Goal: Task Accomplishment & Management: Manage account settings

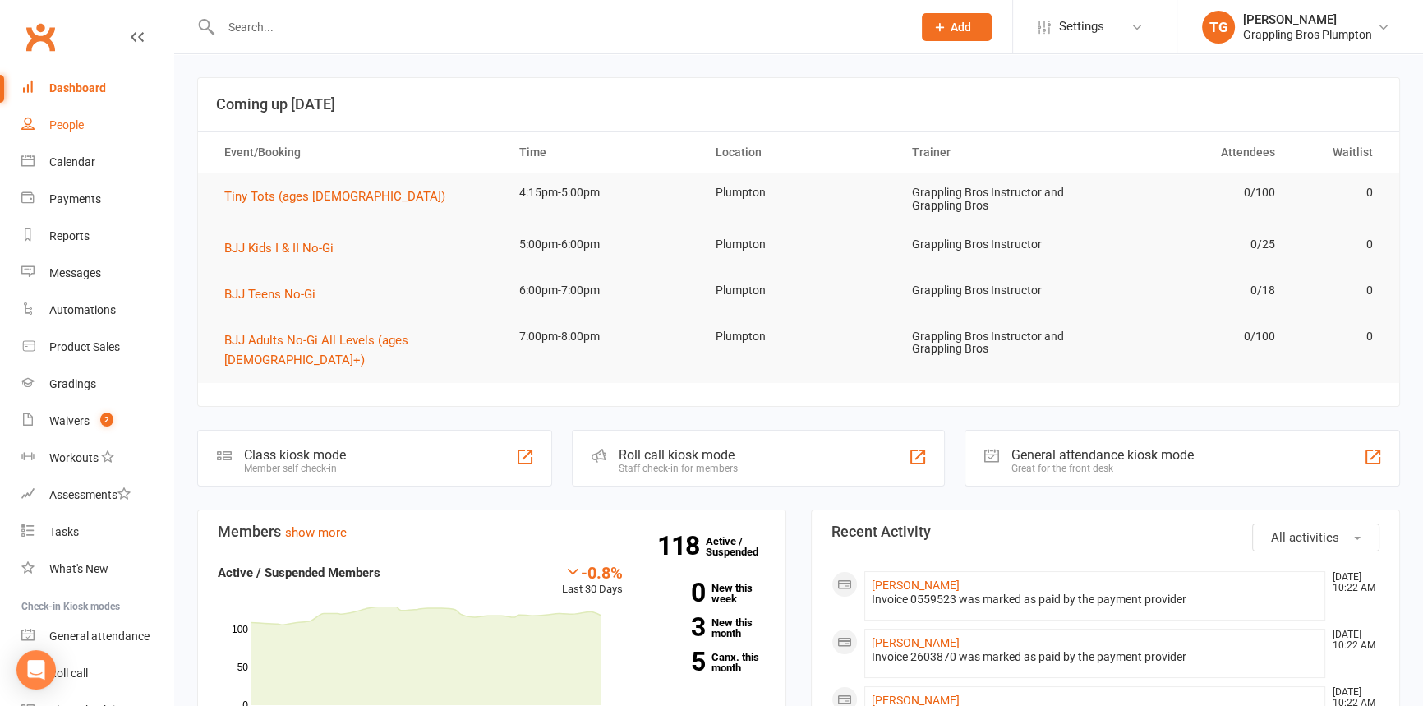
click at [63, 124] on div "People" at bounding box center [66, 124] width 35 height 13
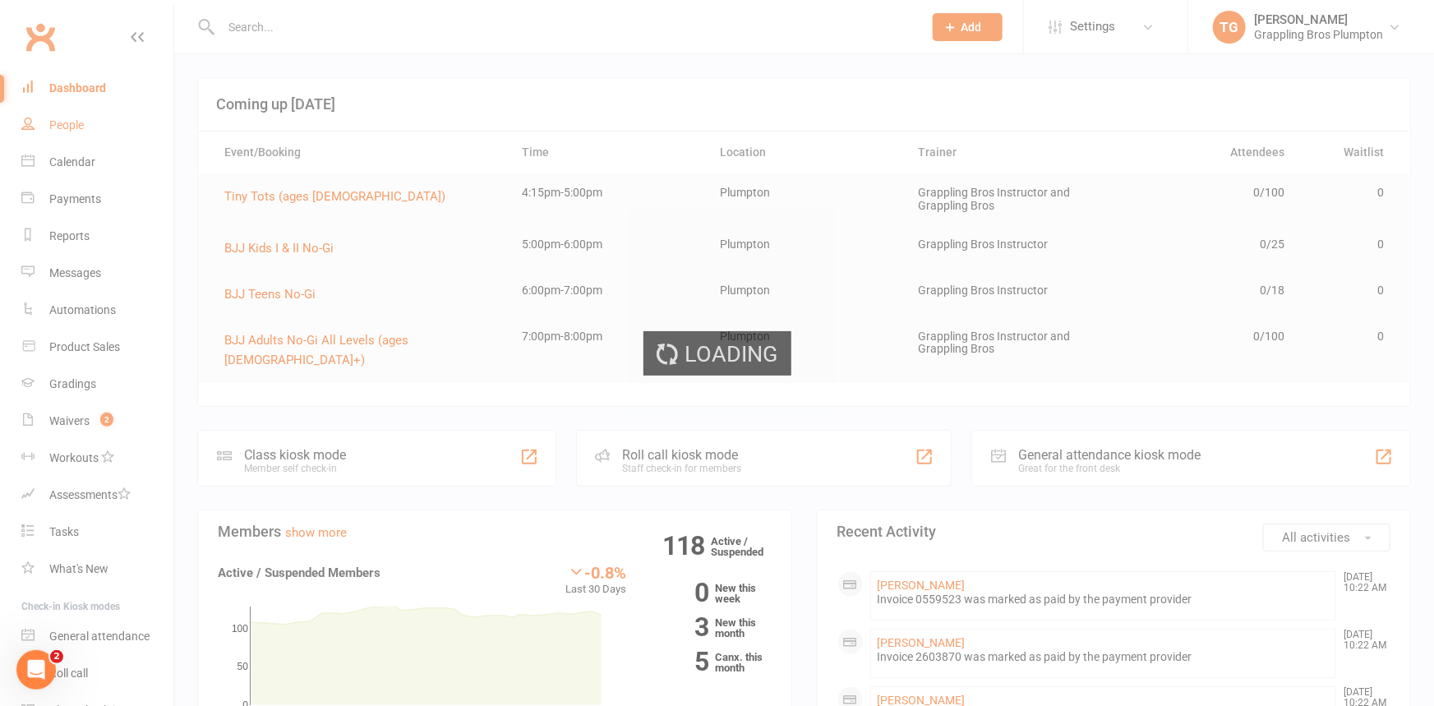
select select "100"
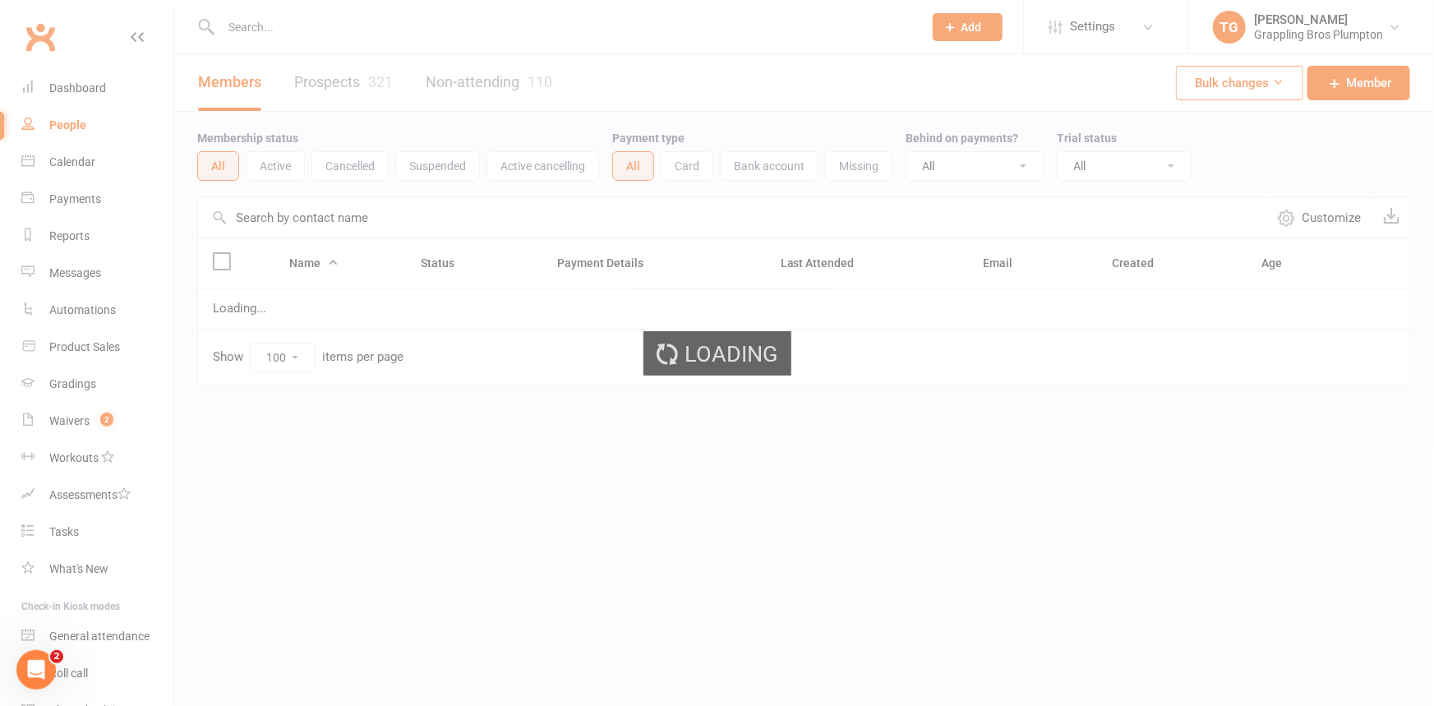
click at [250, 27] on div "Loading" at bounding box center [717, 353] width 1434 height 706
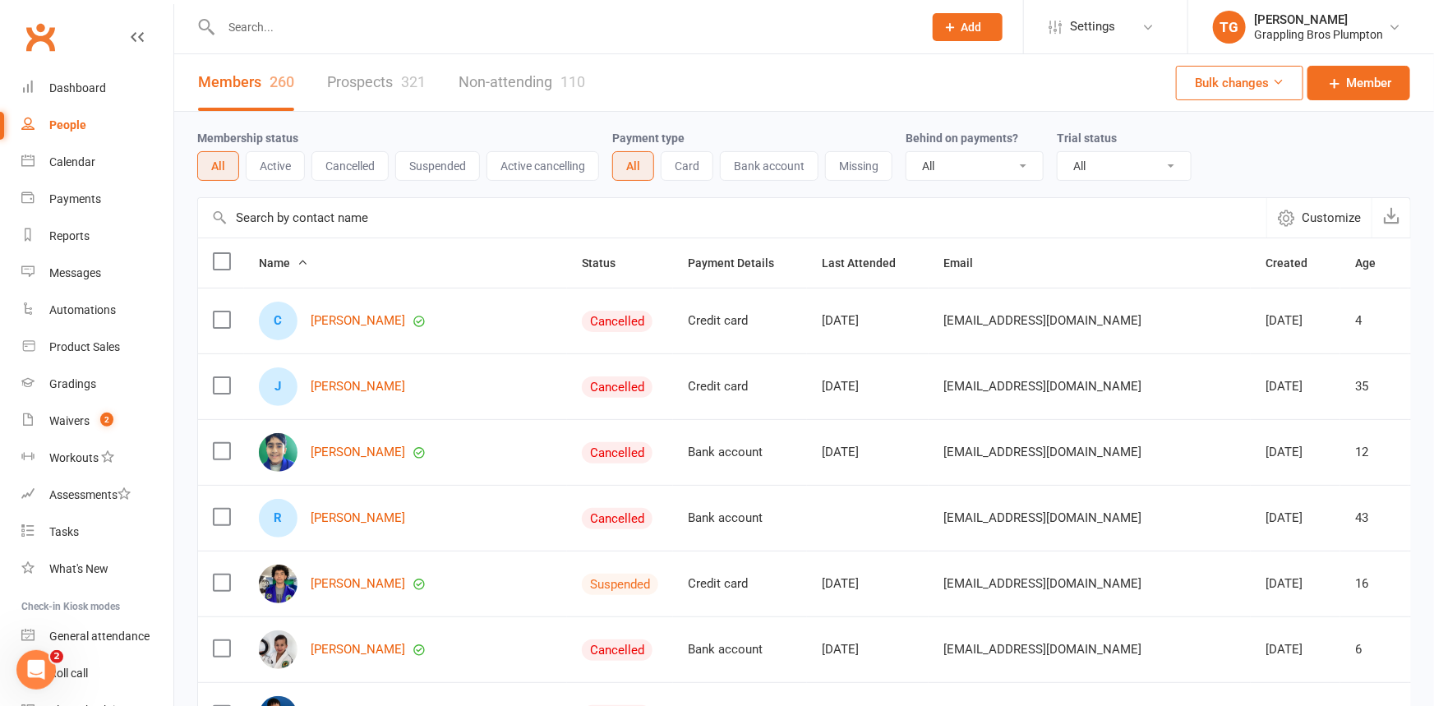
click at [269, 29] on input "text" at bounding box center [563, 27] width 695 height 23
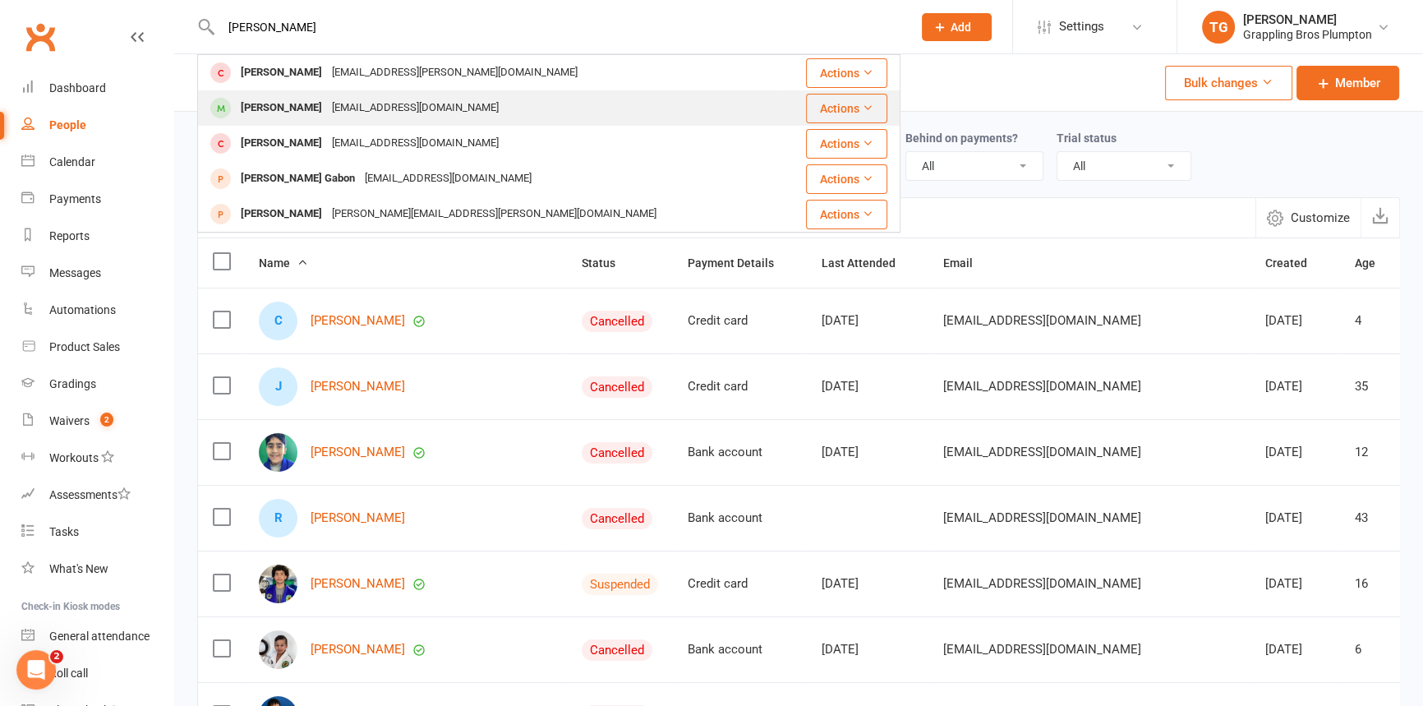
type input "[PERSON_NAME]"
click at [284, 103] on div "[PERSON_NAME]" at bounding box center [281, 108] width 91 height 24
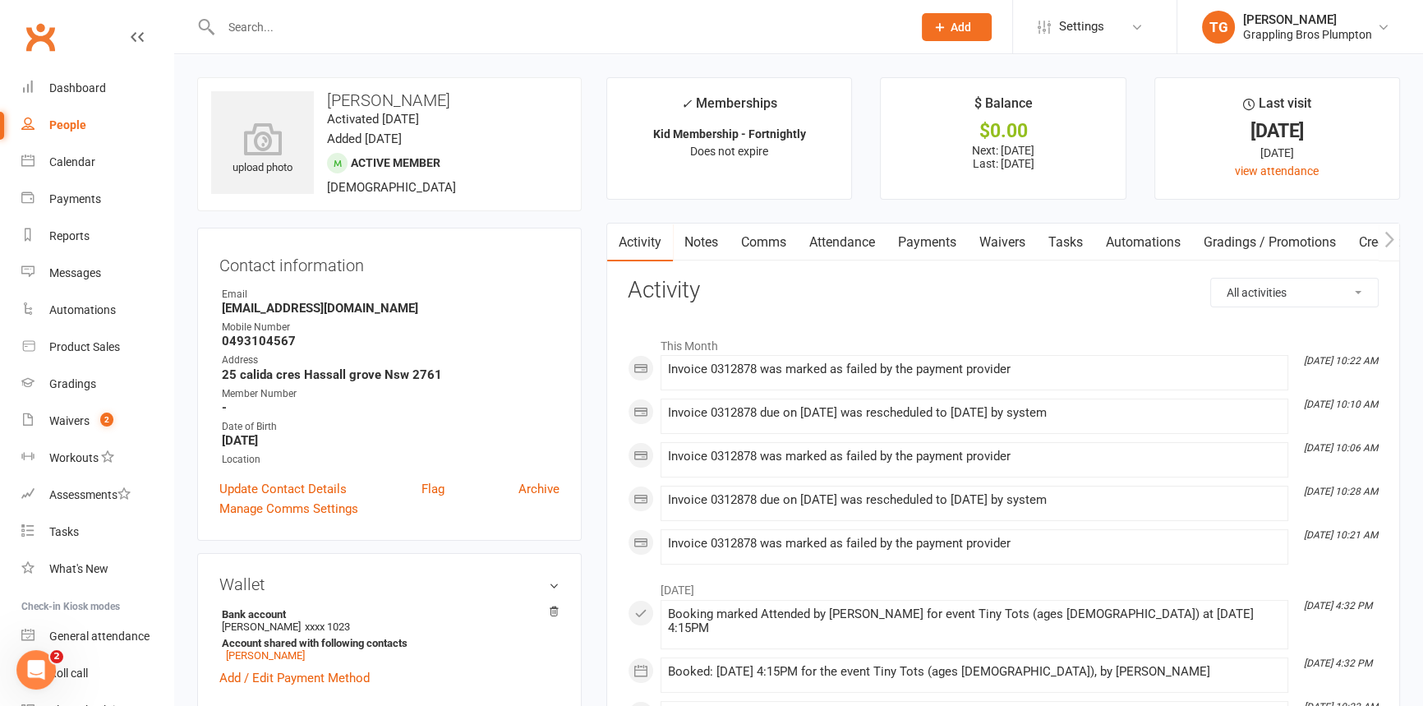
click at [919, 237] on link "Payments" at bounding box center [927, 242] width 81 height 38
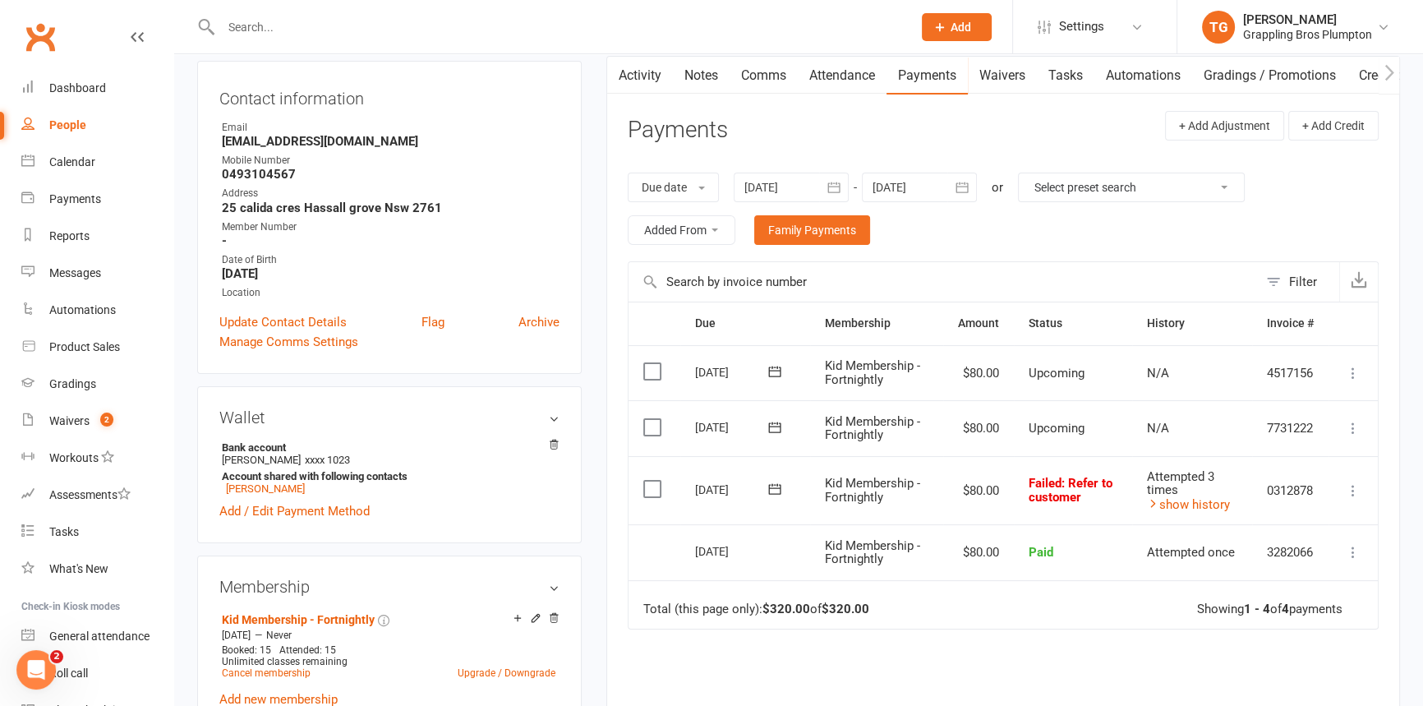
scroll to position [205, 0]
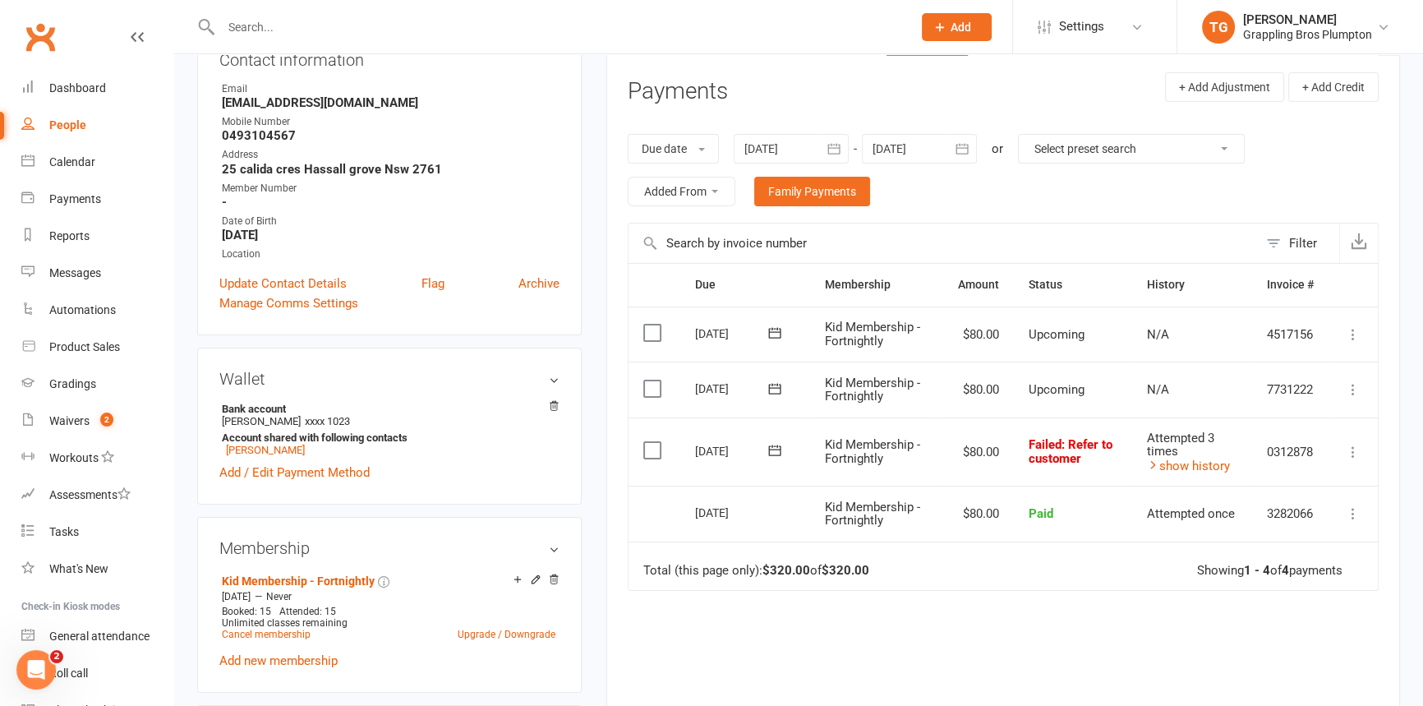
click at [1353, 448] on icon at bounding box center [1353, 452] width 16 height 16
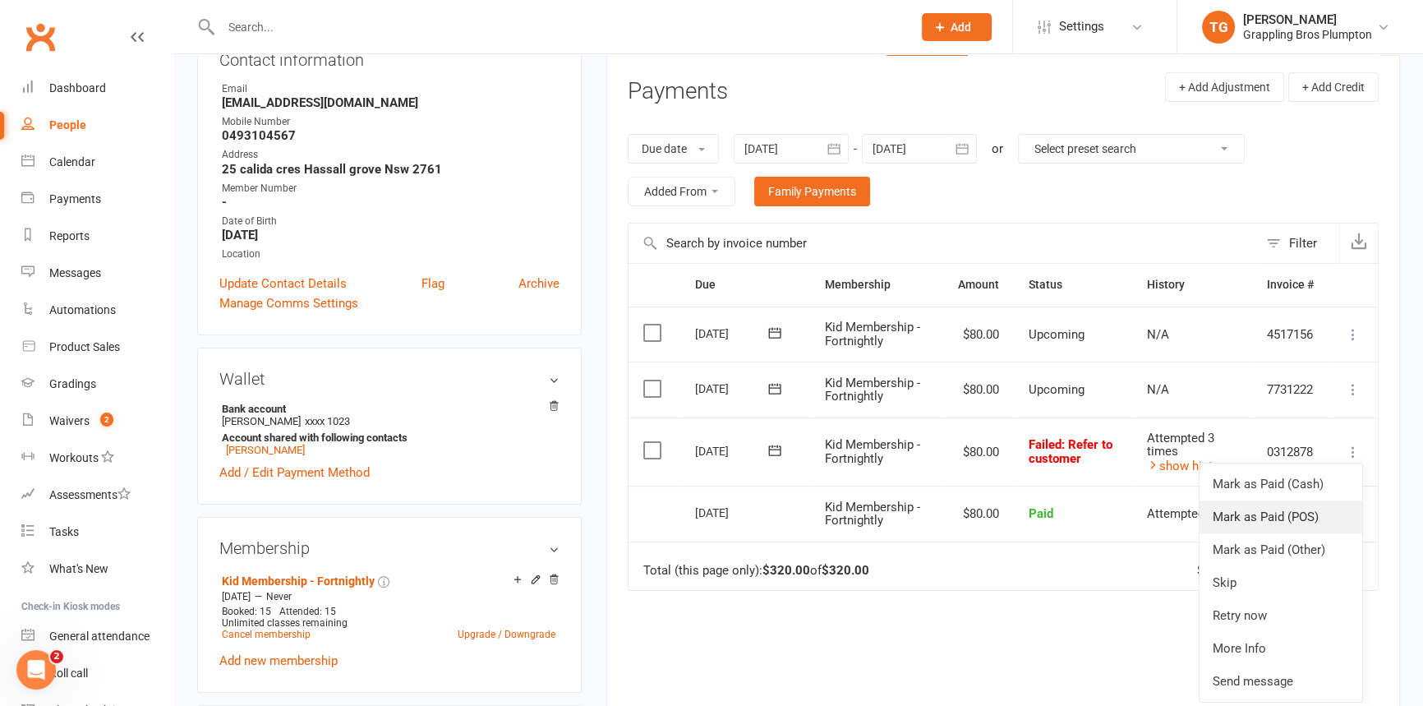
click at [1239, 511] on link "Mark as Paid (POS)" at bounding box center [1281, 516] width 163 height 33
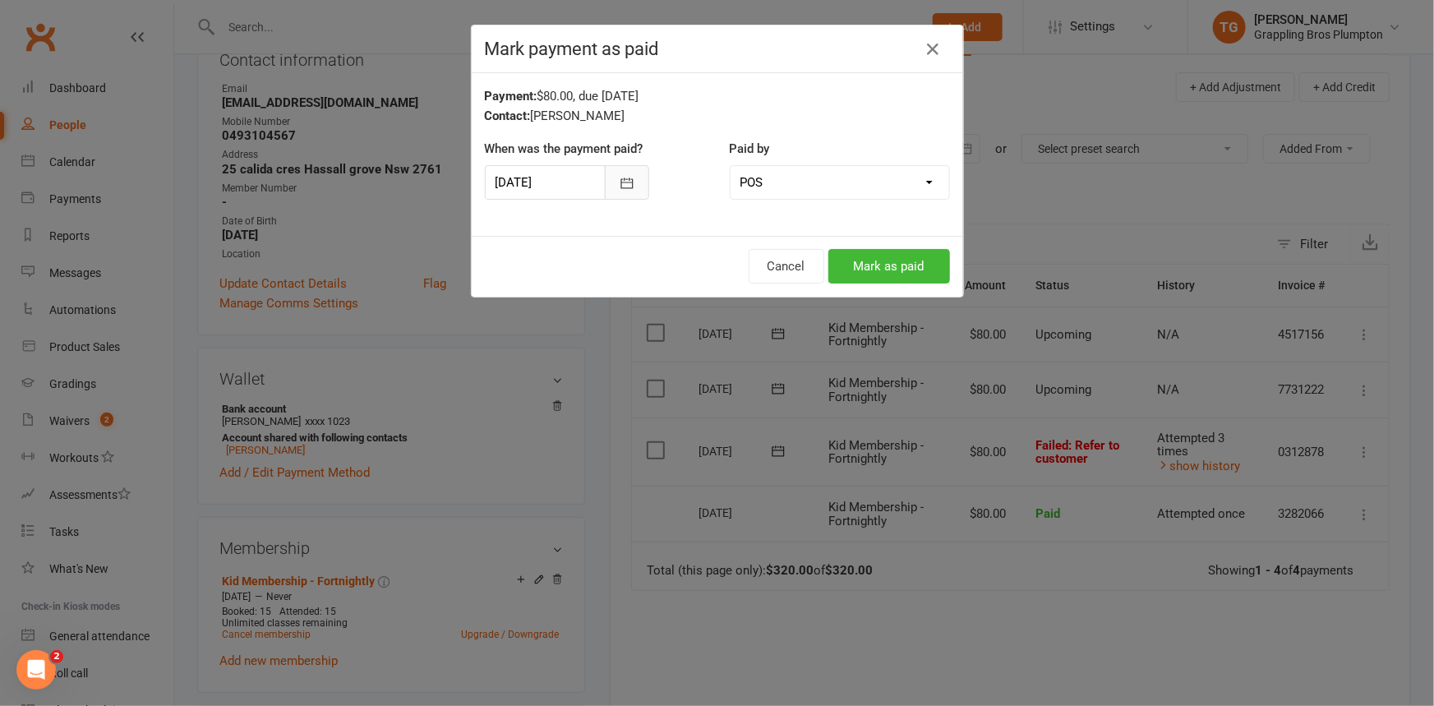
click at [609, 178] on button "button" at bounding box center [627, 182] width 44 height 35
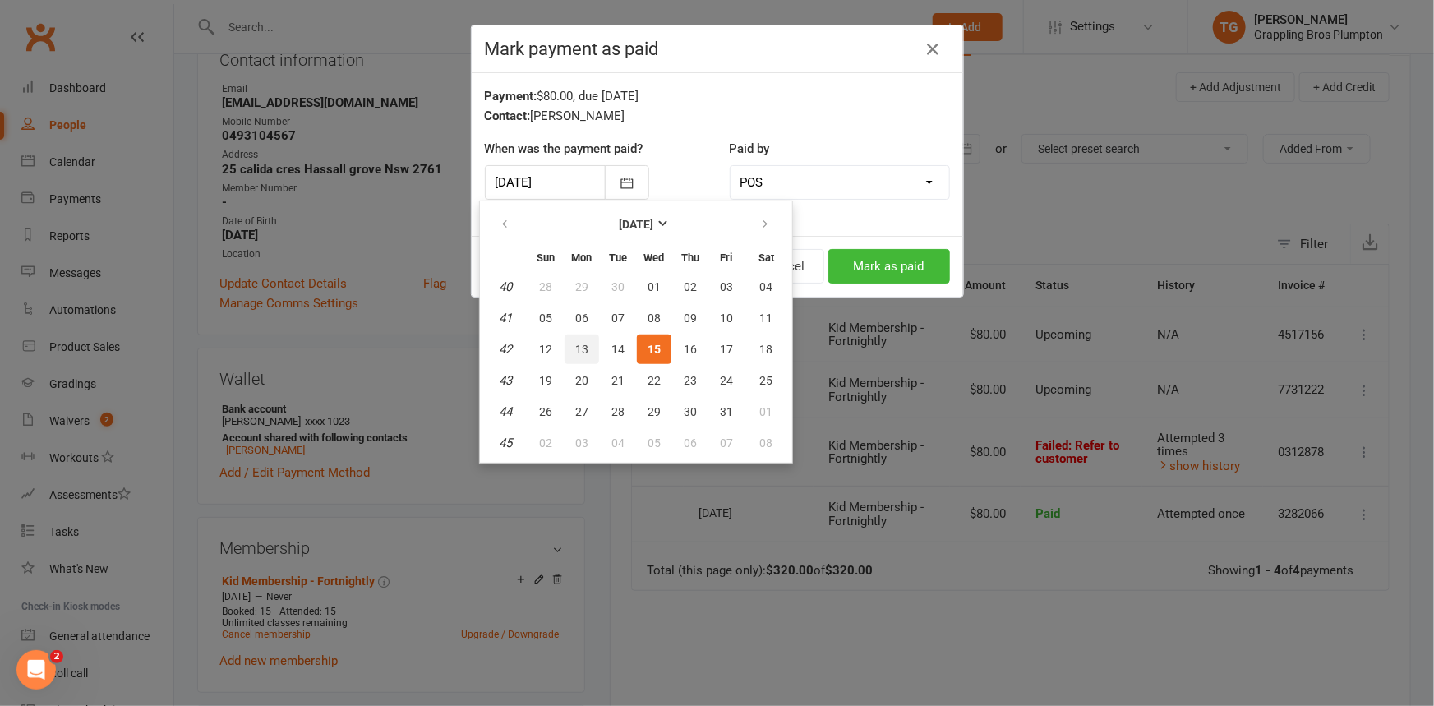
click at [576, 343] on span "13" at bounding box center [581, 349] width 13 height 13
type input "[DATE]"
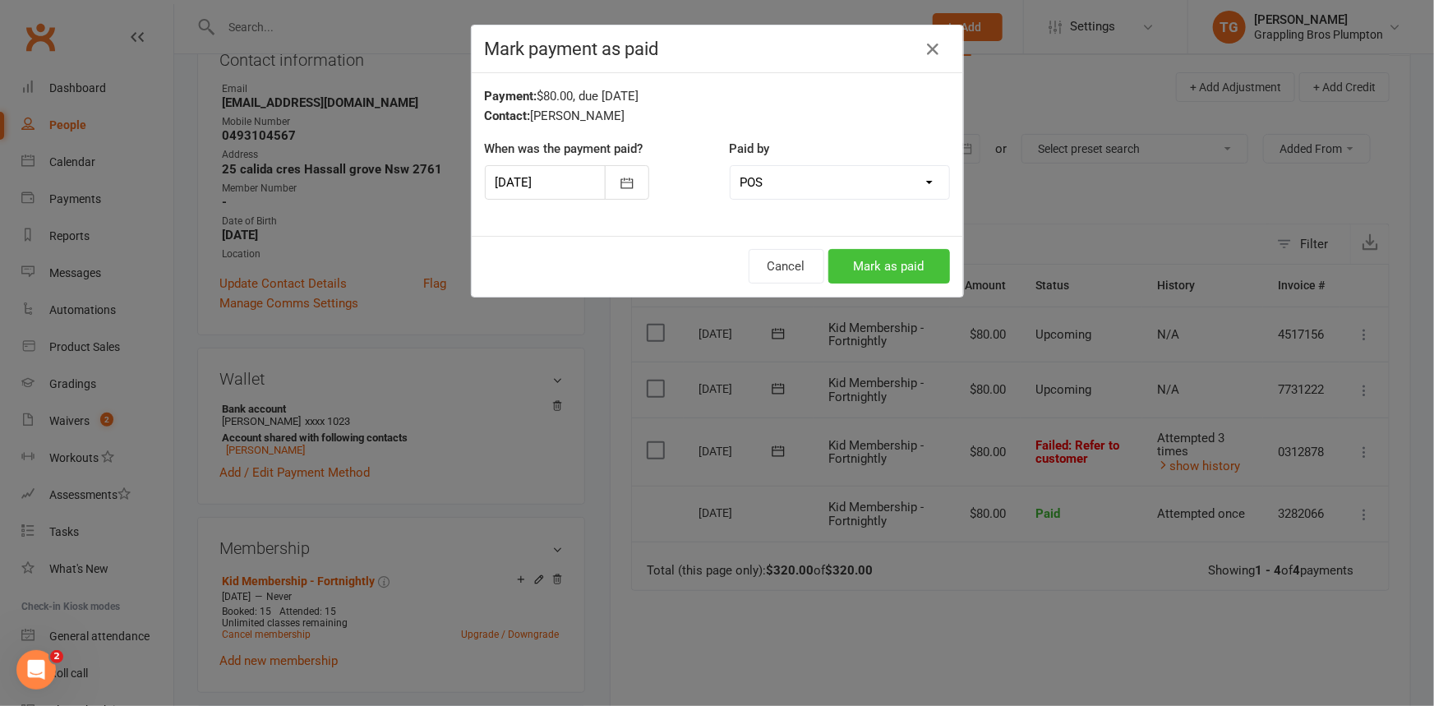
click at [881, 274] on button "Mark as paid" at bounding box center [889, 266] width 122 height 35
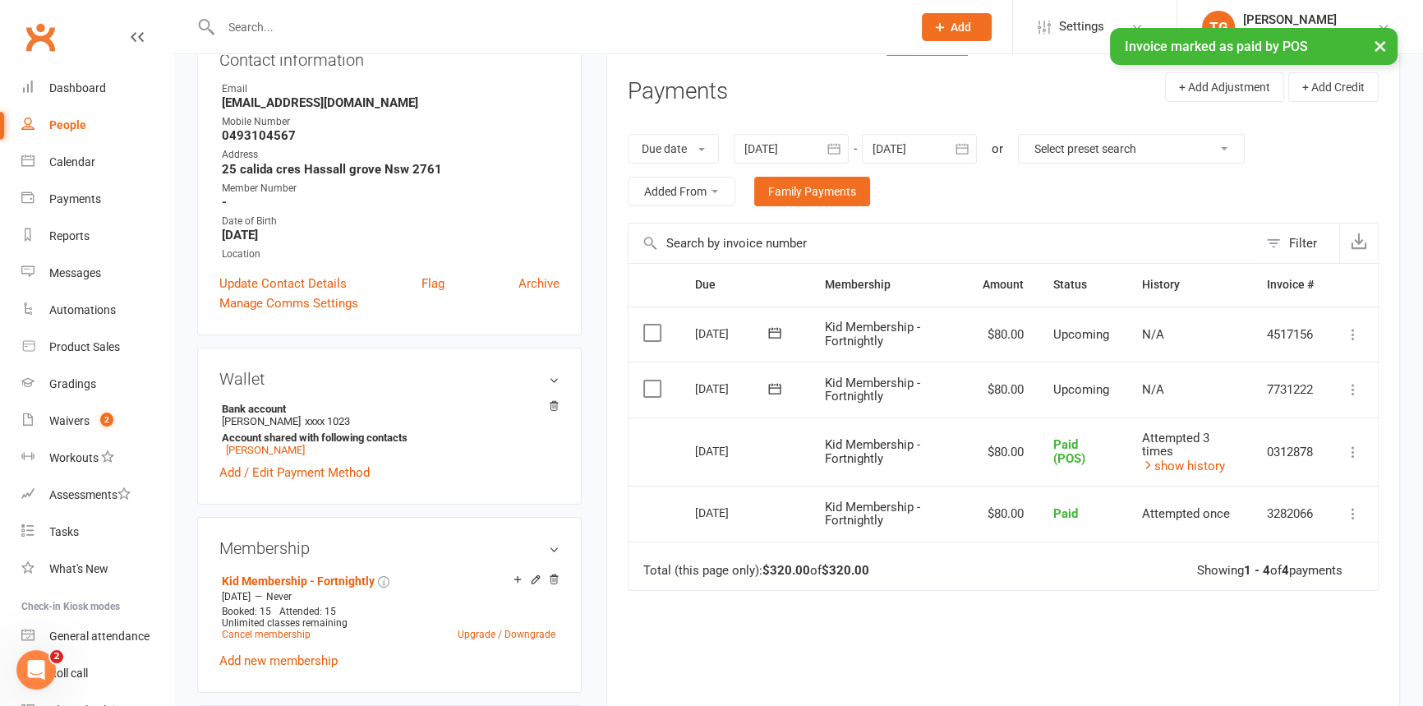
click at [61, 122] on div "People" at bounding box center [67, 124] width 37 height 13
select select "100"
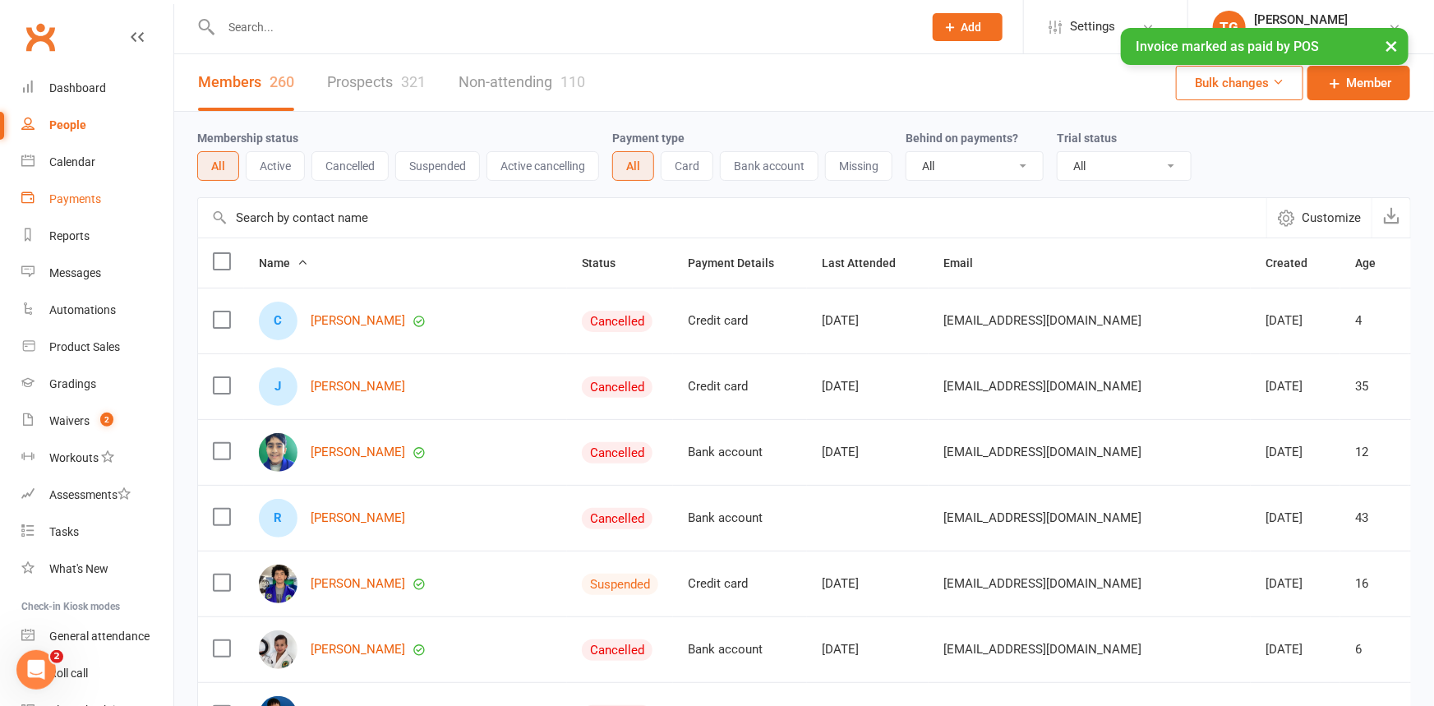
click at [71, 198] on div "Payments" at bounding box center [75, 198] width 52 height 13
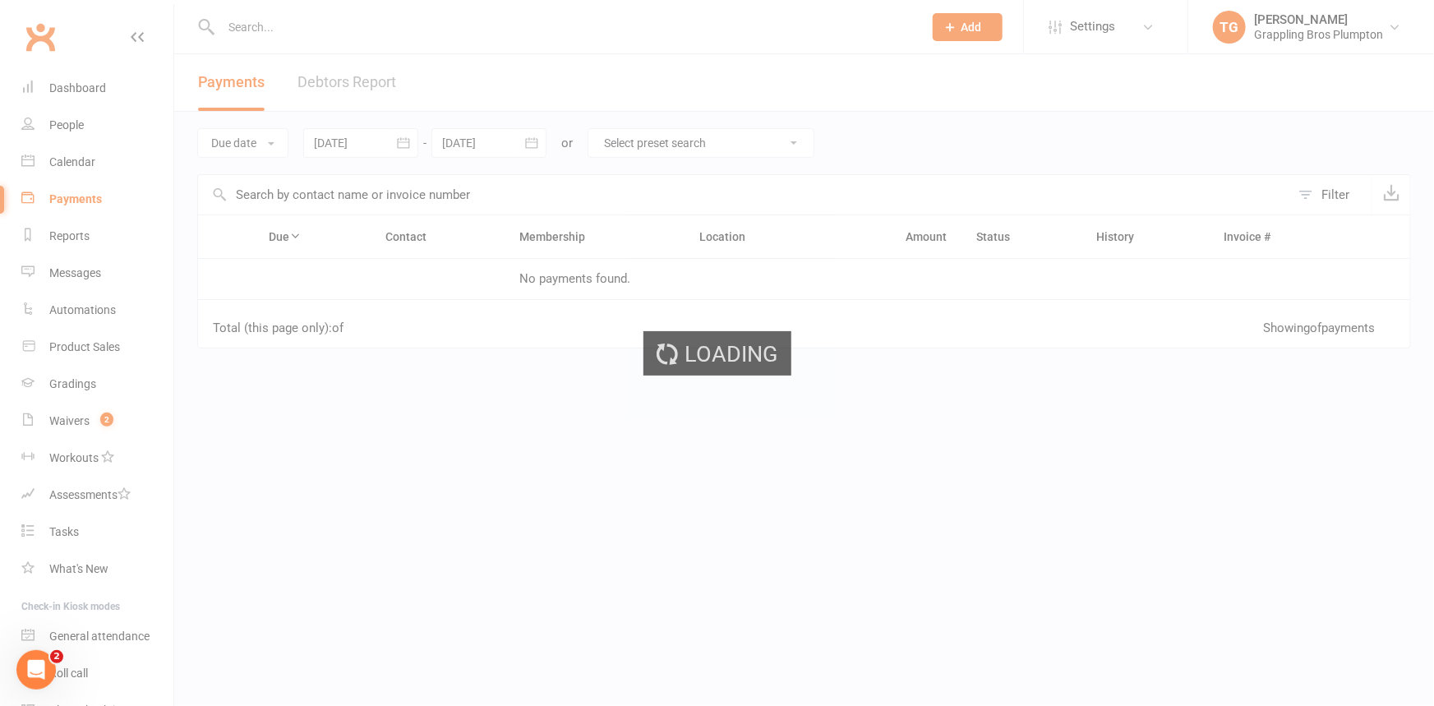
click at [71, 198] on div "Loading" at bounding box center [717, 353] width 1434 height 706
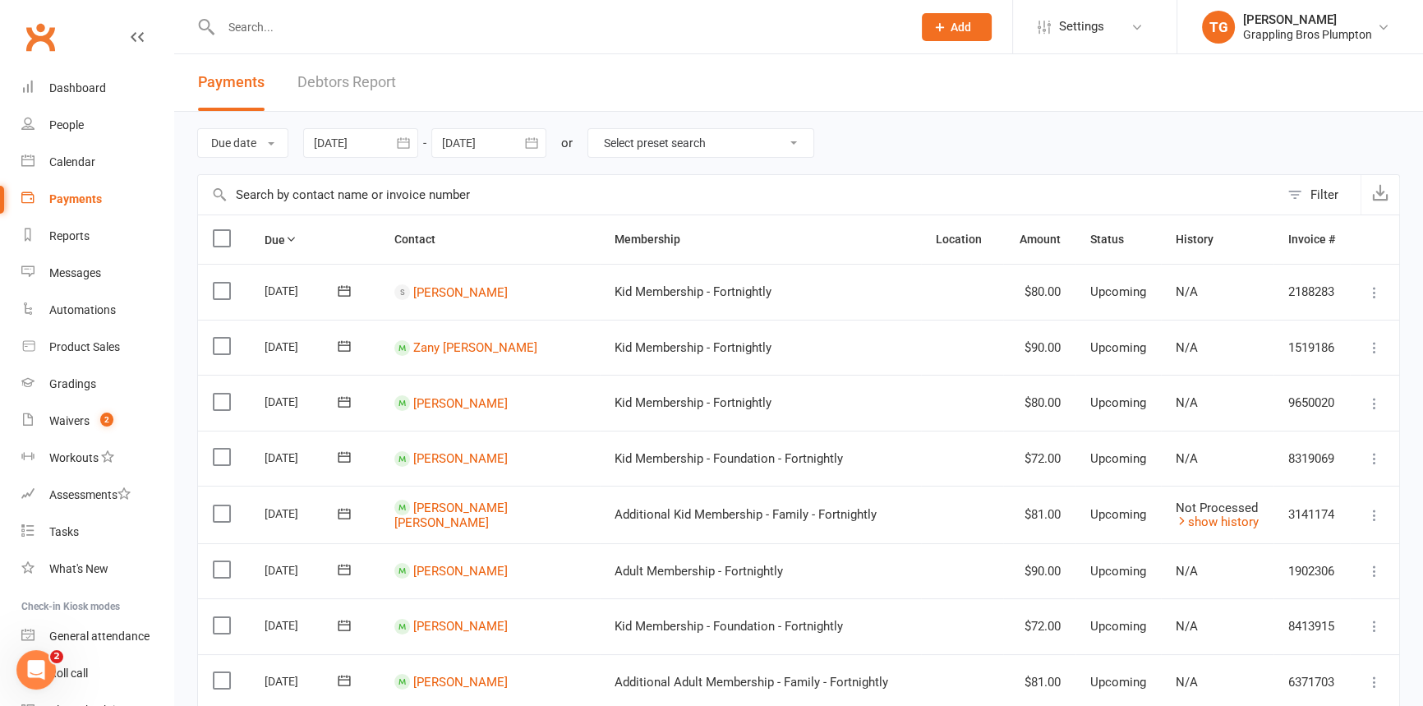
click at [320, 86] on link "Debtors Report" at bounding box center [346, 82] width 99 height 57
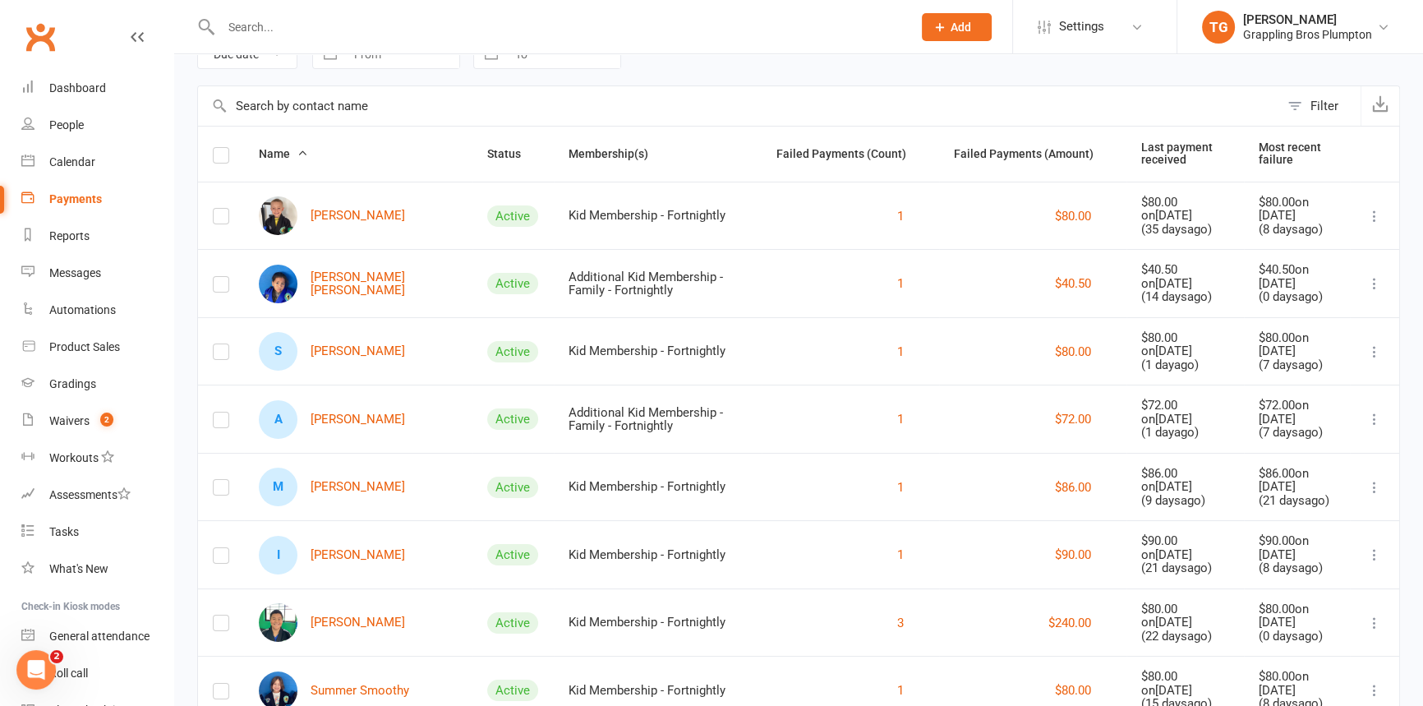
scroll to position [152, 0]
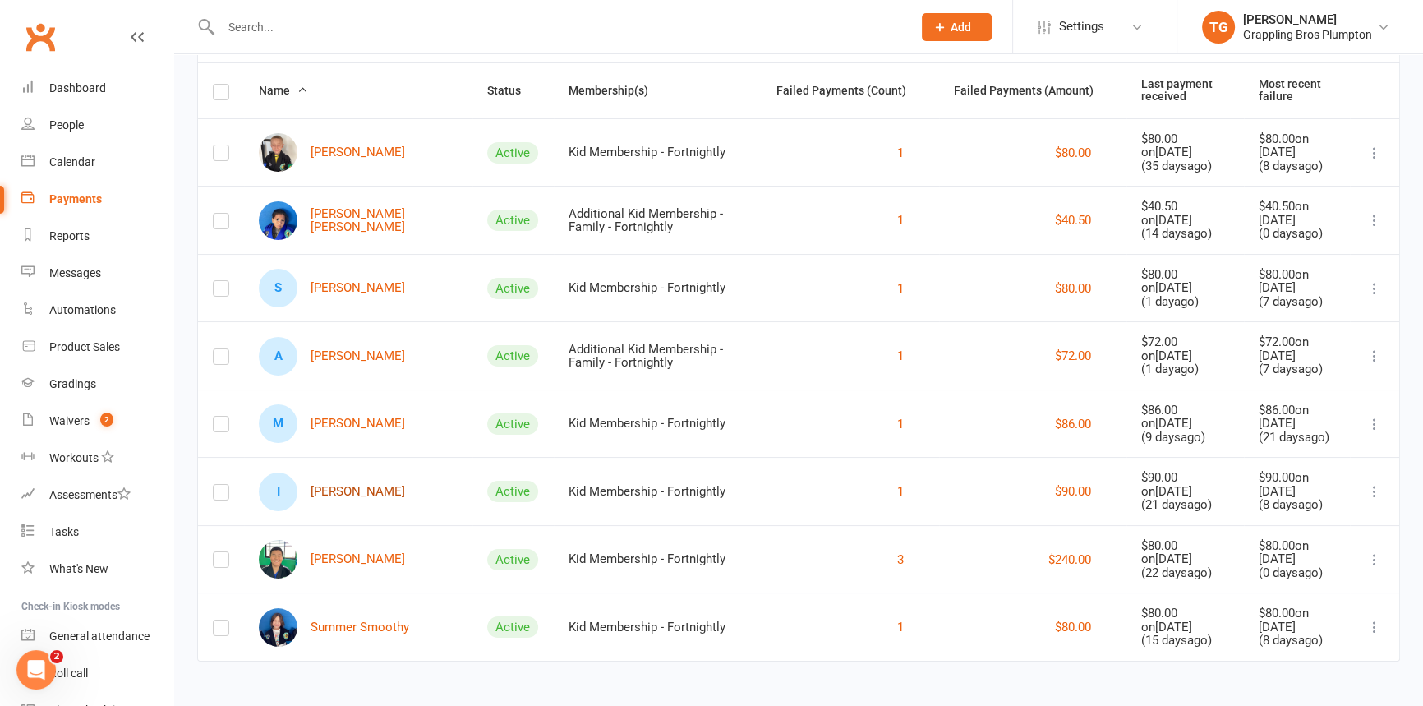
click at [324, 489] on link "I [PERSON_NAME]" at bounding box center [332, 491] width 146 height 39
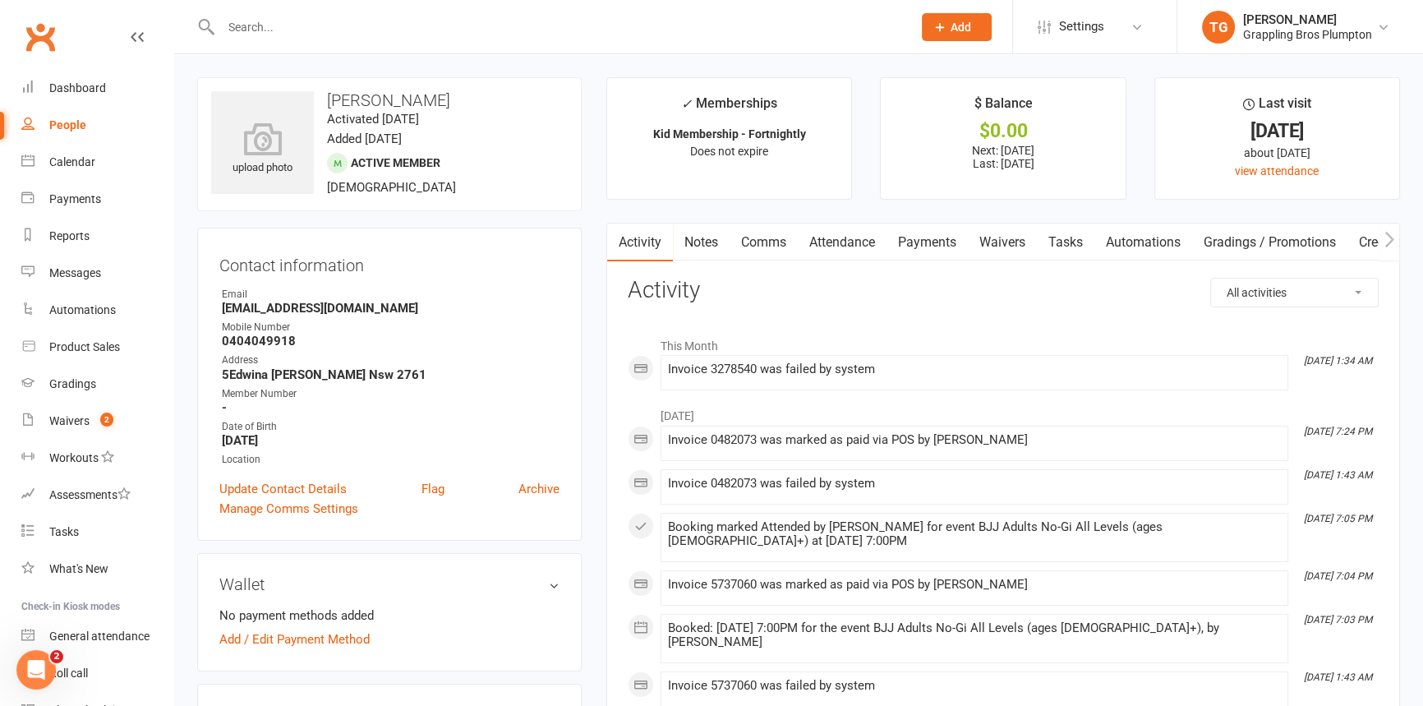
click at [937, 237] on link "Payments" at bounding box center [927, 242] width 81 height 38
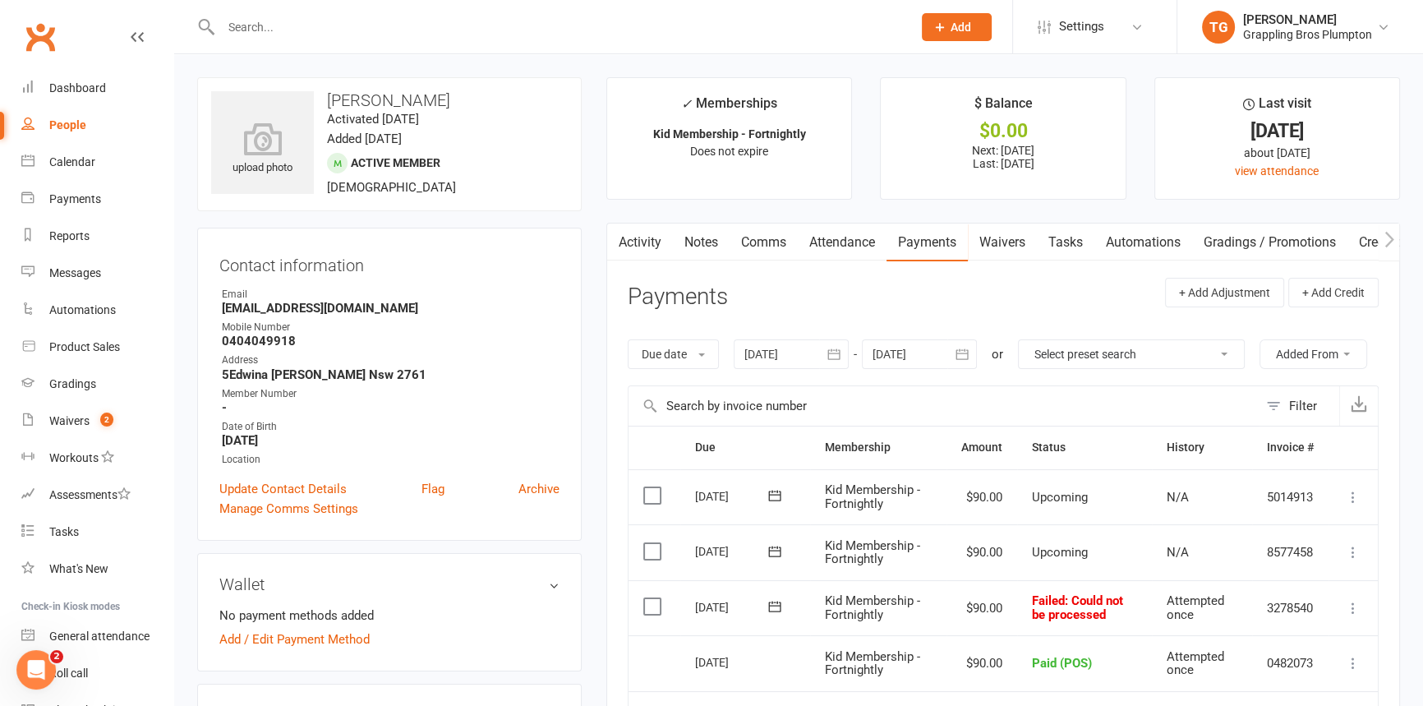
click at [1353, 612] on icon at bounding box center [1353, 608] width 16 height 16
click at [1262, 671] on link "Mark as Paid (POS)" at bounding box center [1281, 672] width 163 height 33
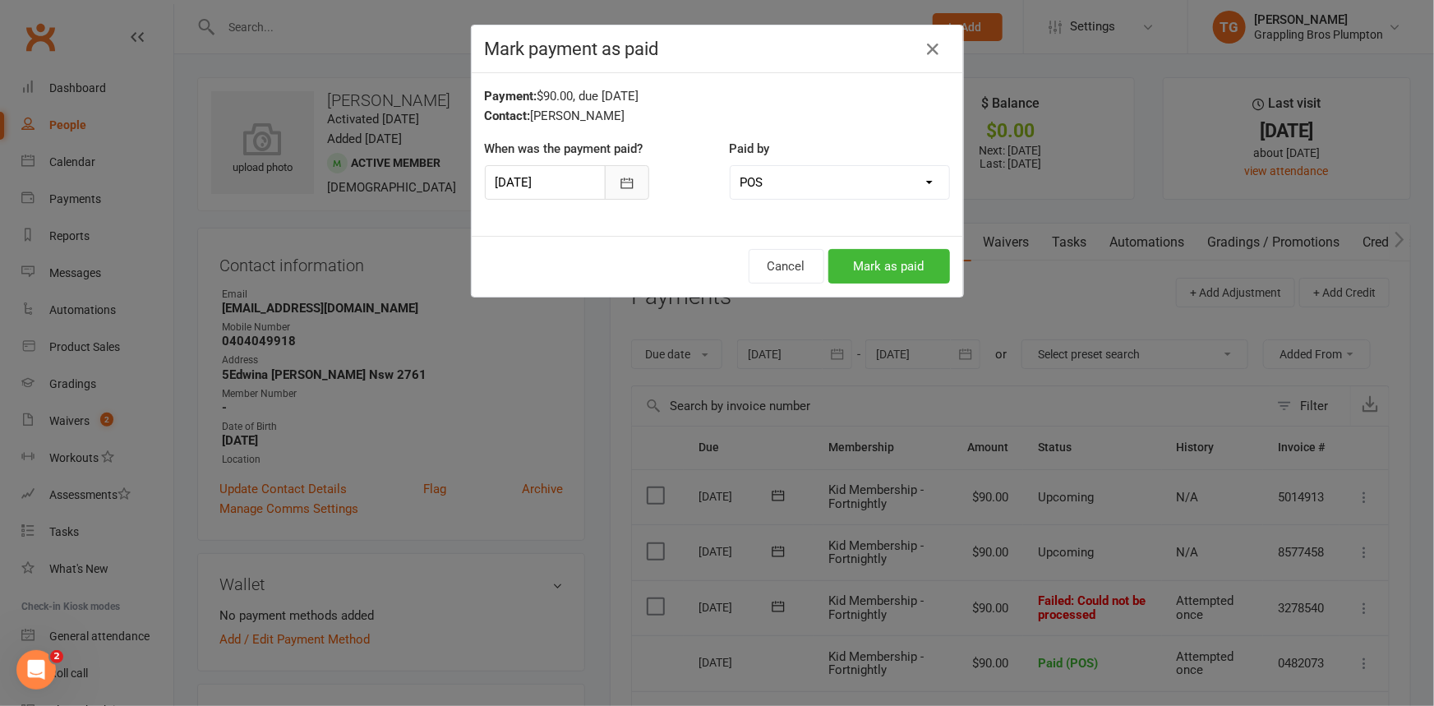
click at [619, 182] on icon "button" at bounding box center [627, 183] width 16 height 16
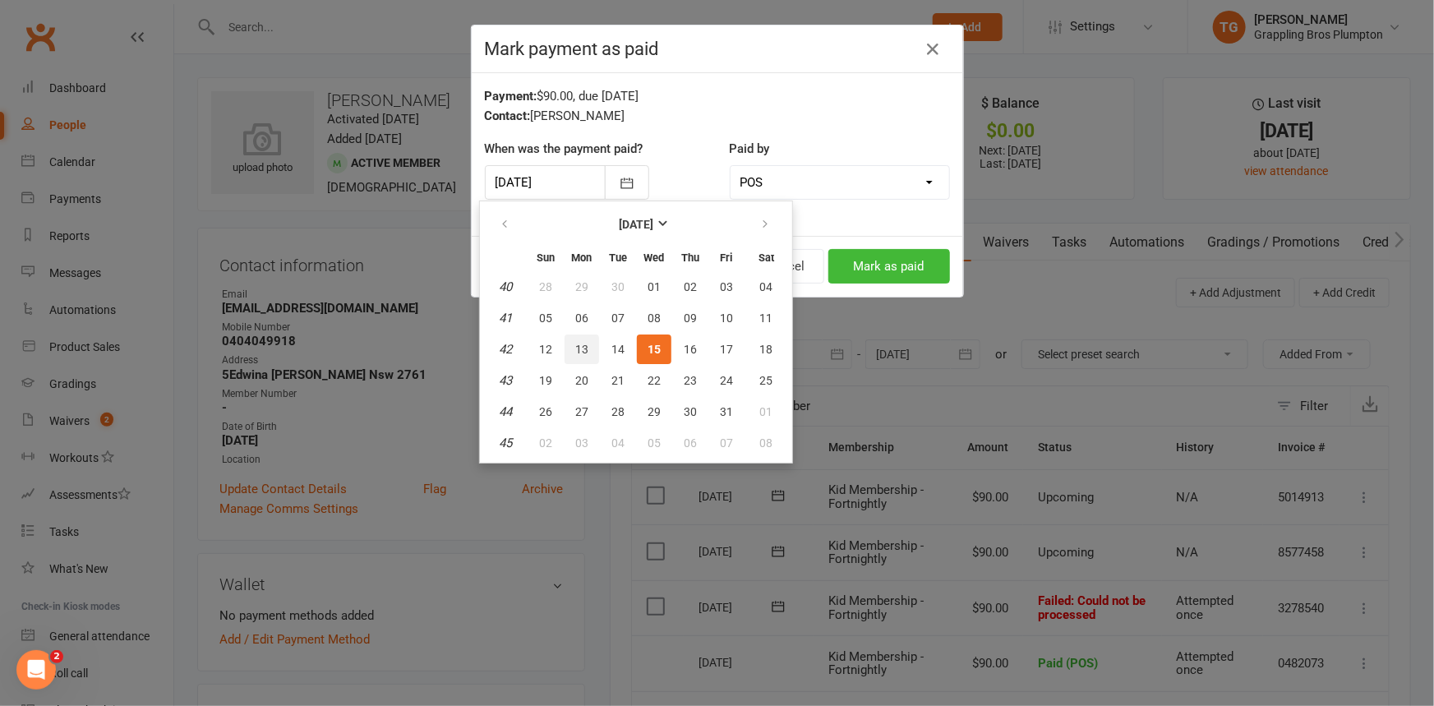
click at [573, 345] on button "13" at bounding box center [581, 349] width 35 height 30
type input "[DATE]"
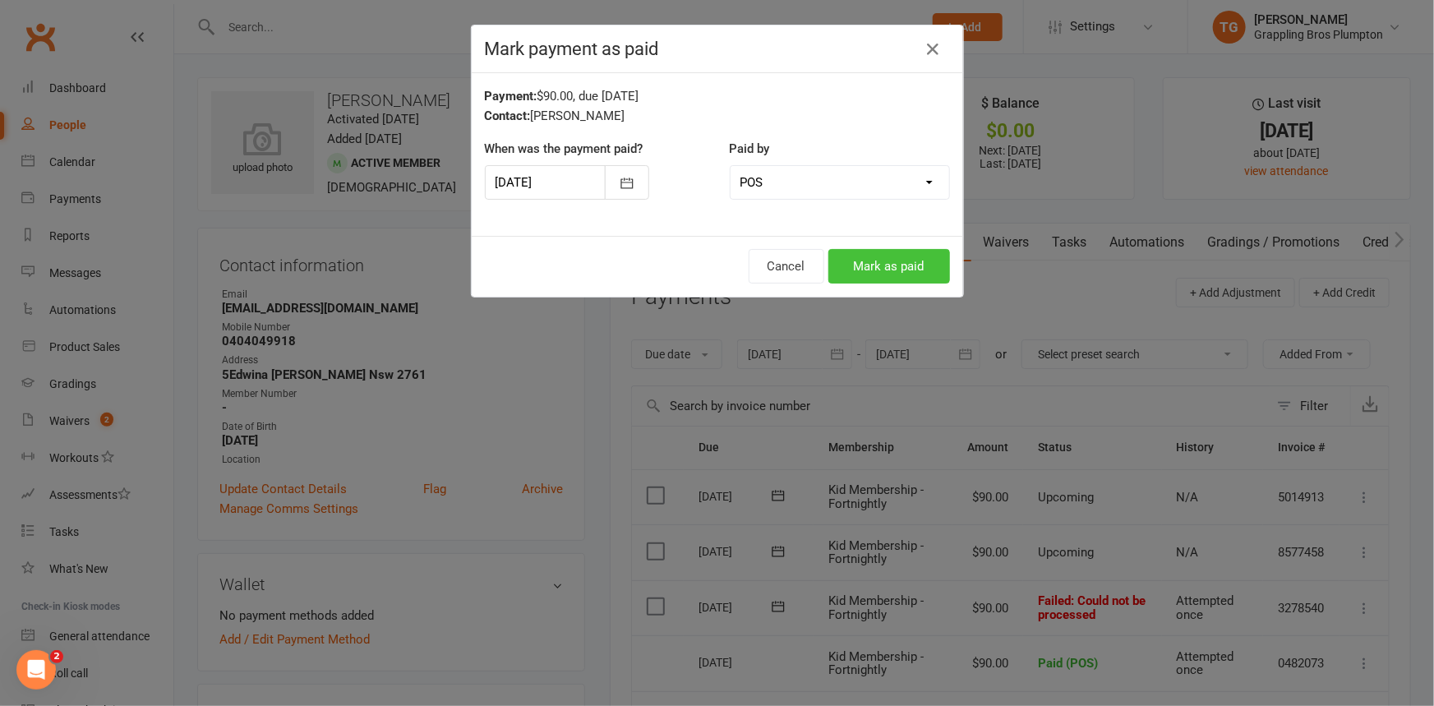
click at [874, 264] on button "Mark as paid" at bounding box center [889, 266] width 122 height 35
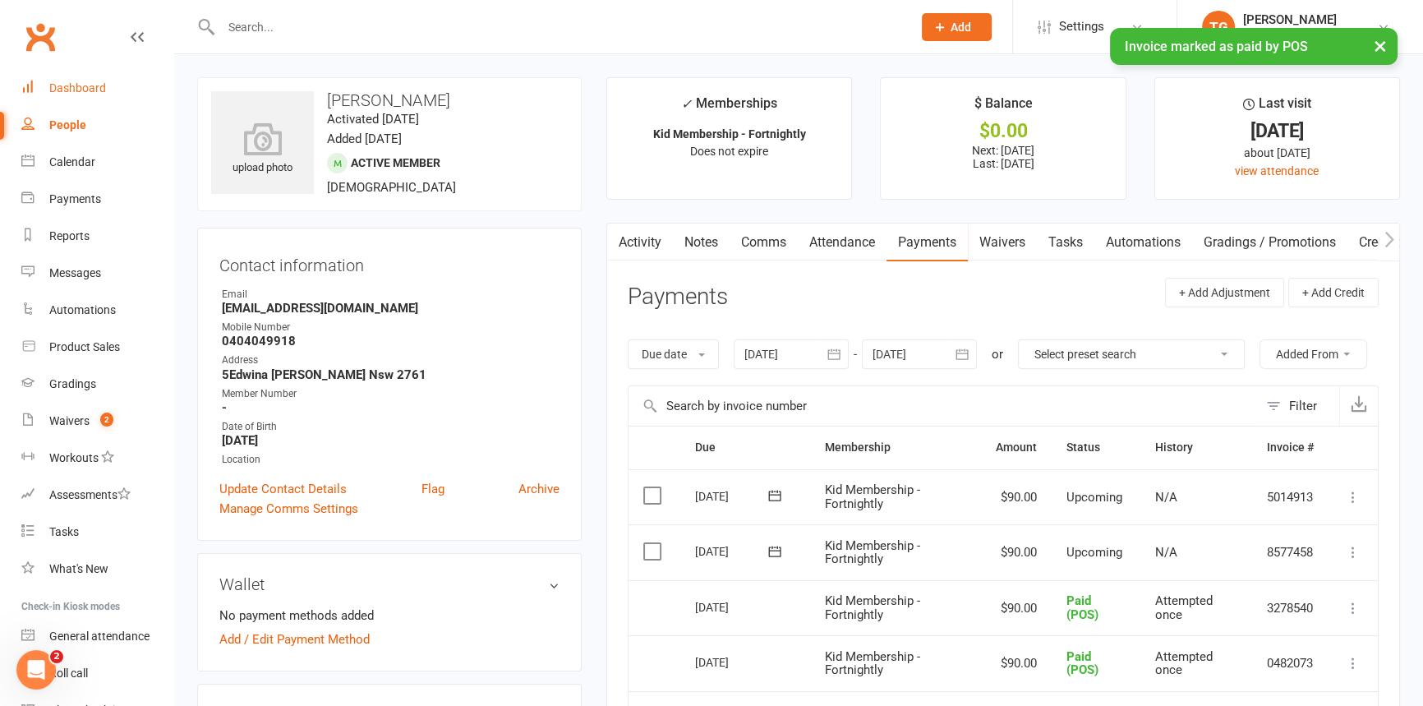
click at [74, 82] on div "Dashboard" at bounding box center [77, 87] width 57 height 13
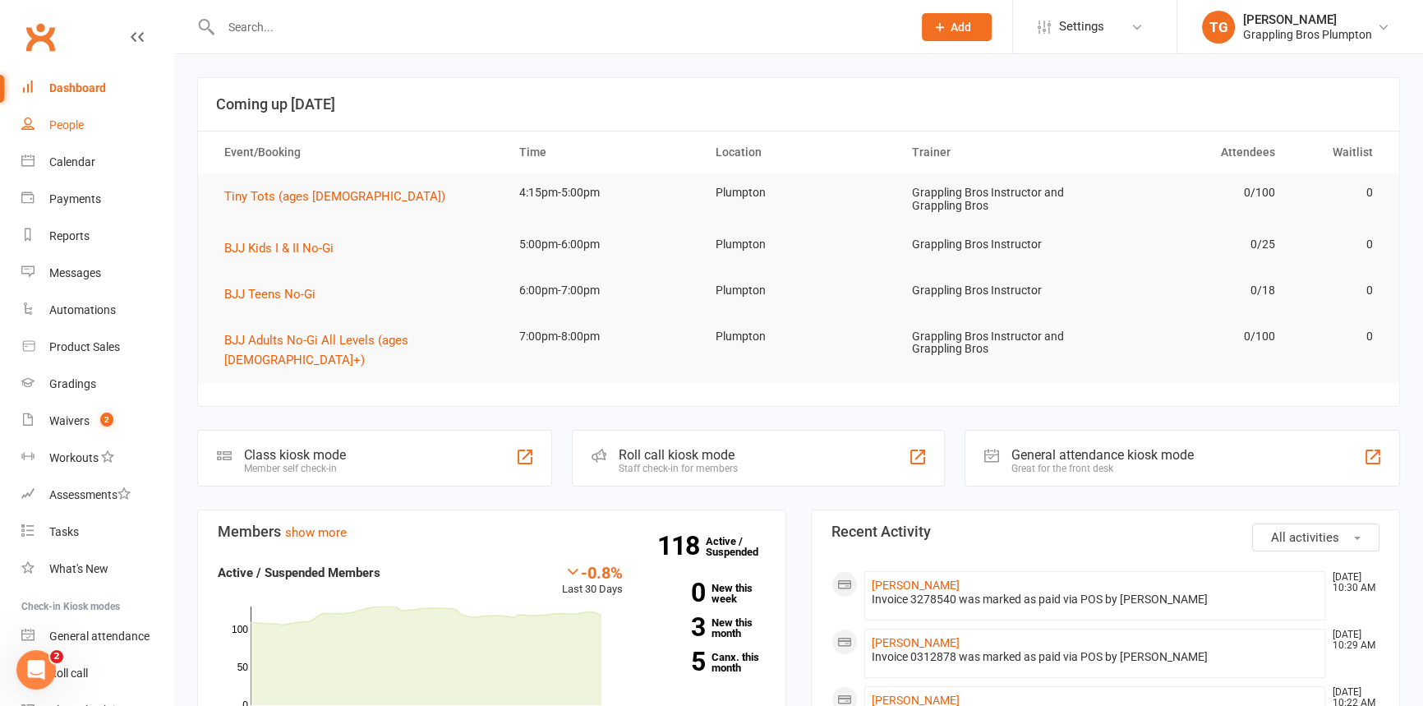
click at [66, 119] on div "People" at bounding box center [66, 124] width 35 height 13
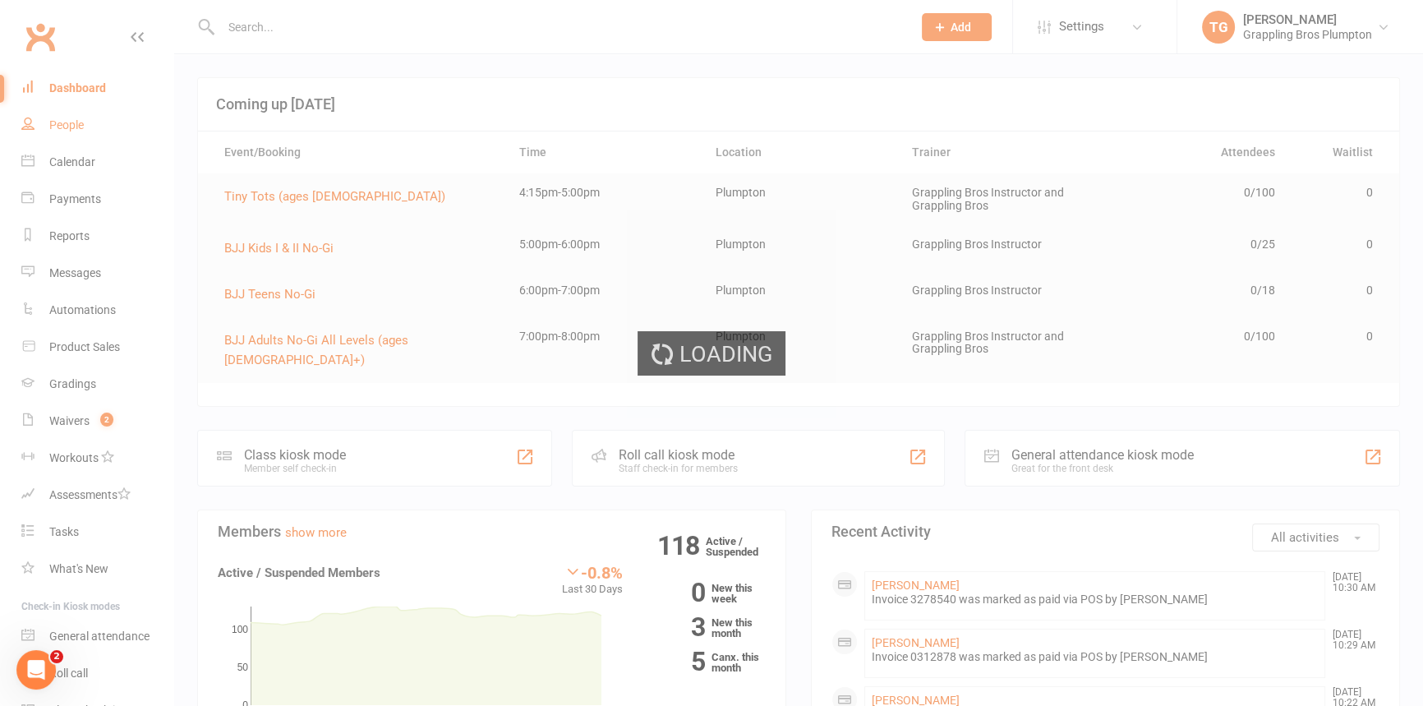
select select "100"
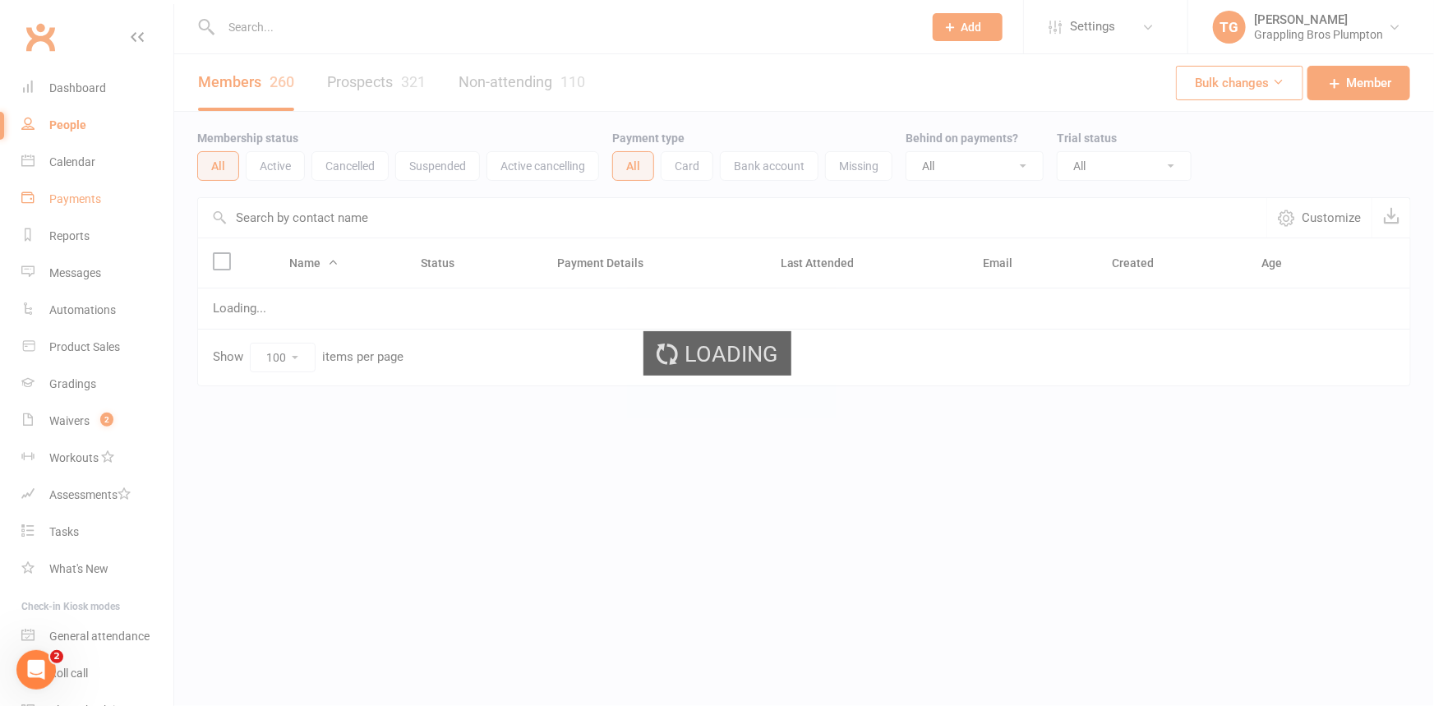
click at [80, 196] on div "Payments" at bounding box center [75, 198] width 52 height 13
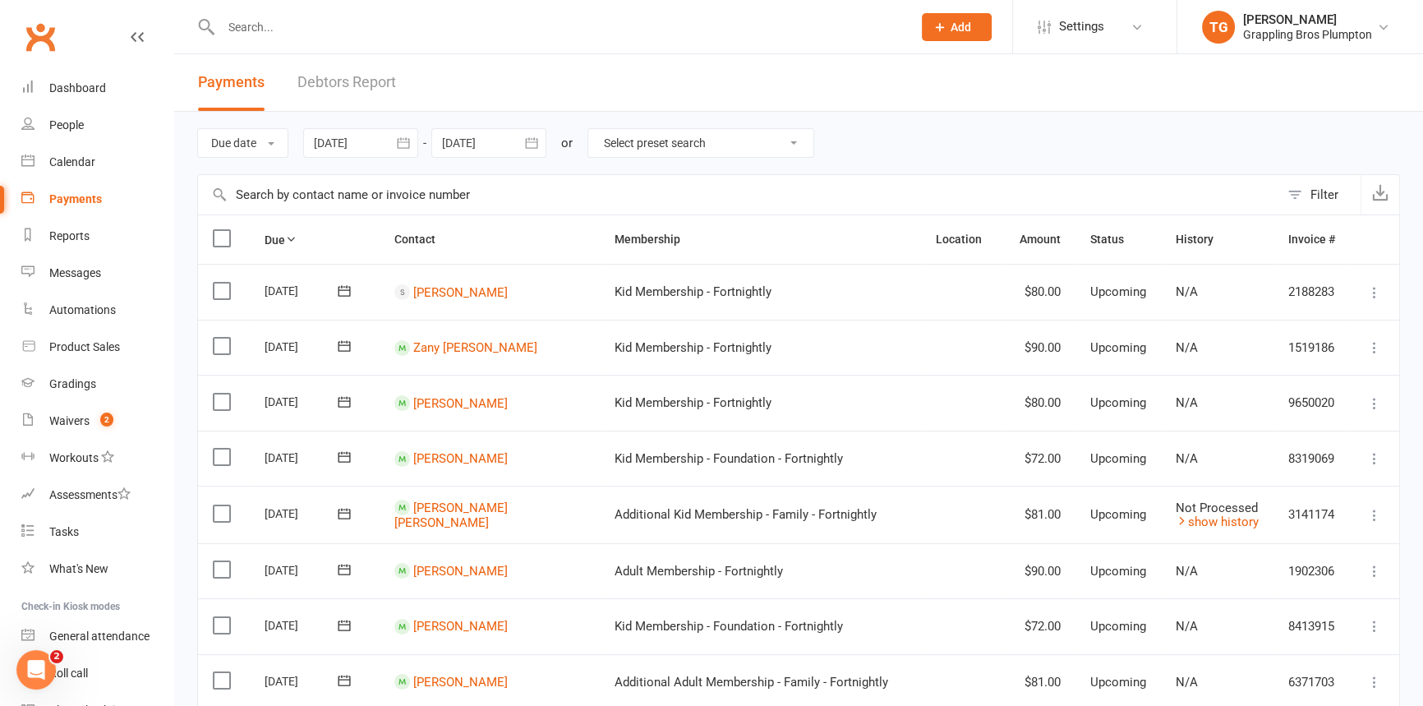
click at [336, 86] on link "Debtors Report" at bounding box center [346, 82] width 99 height 57
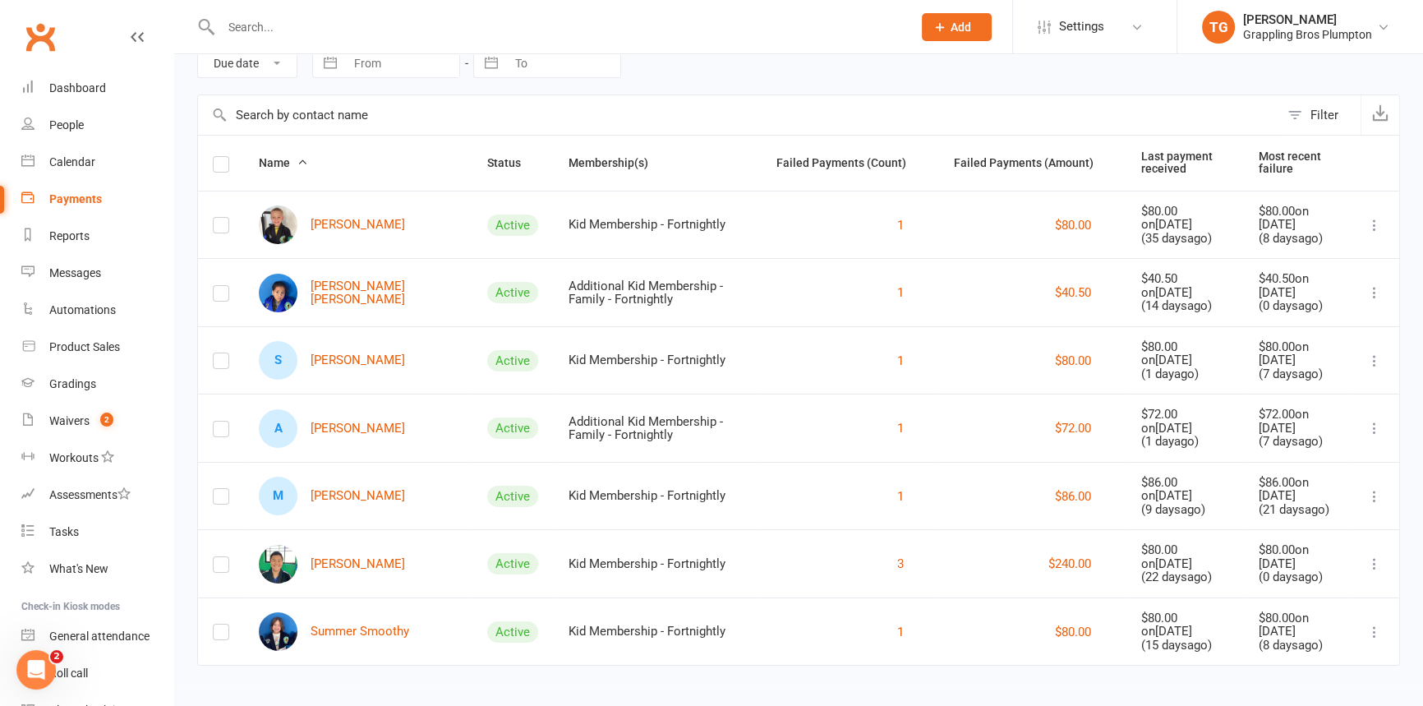
scroll to position [85, 0]
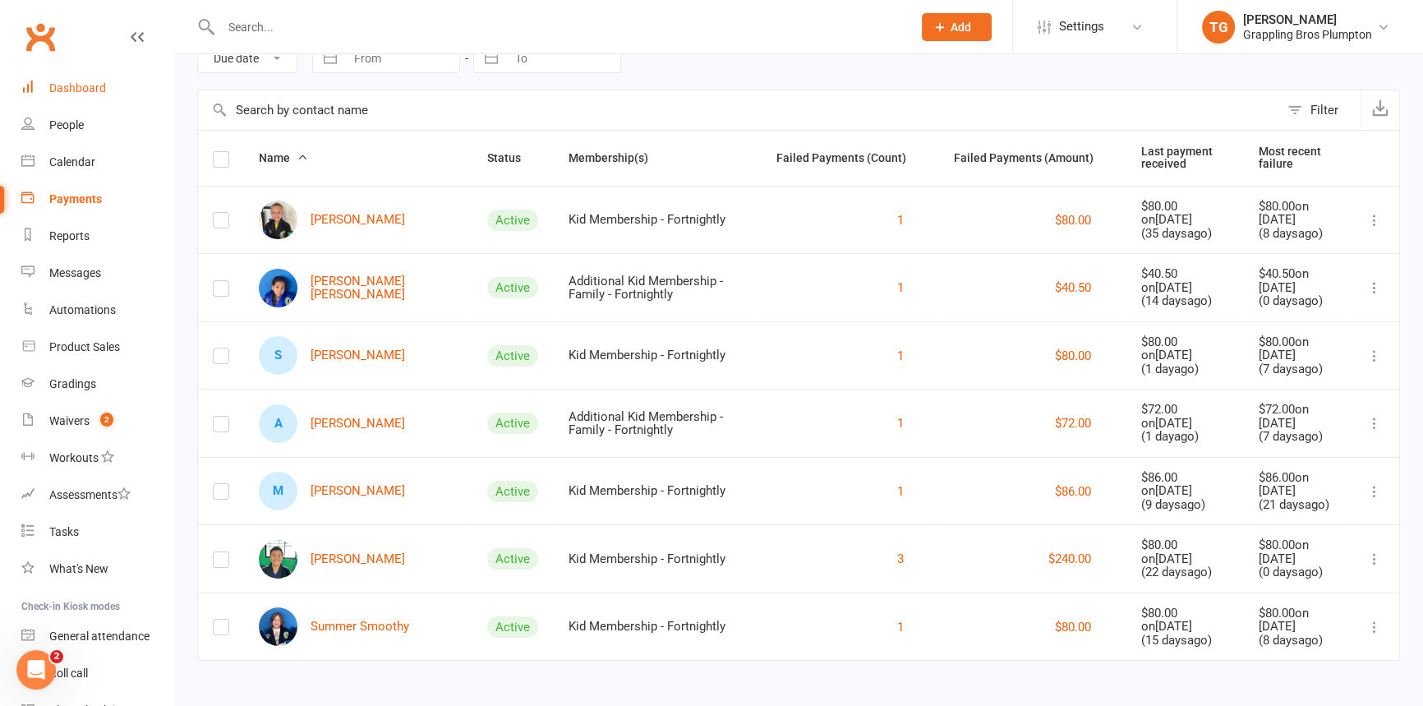
click at [76, 86] on div "Dashboard" at bounding box center [77, 87] width 57 height 13
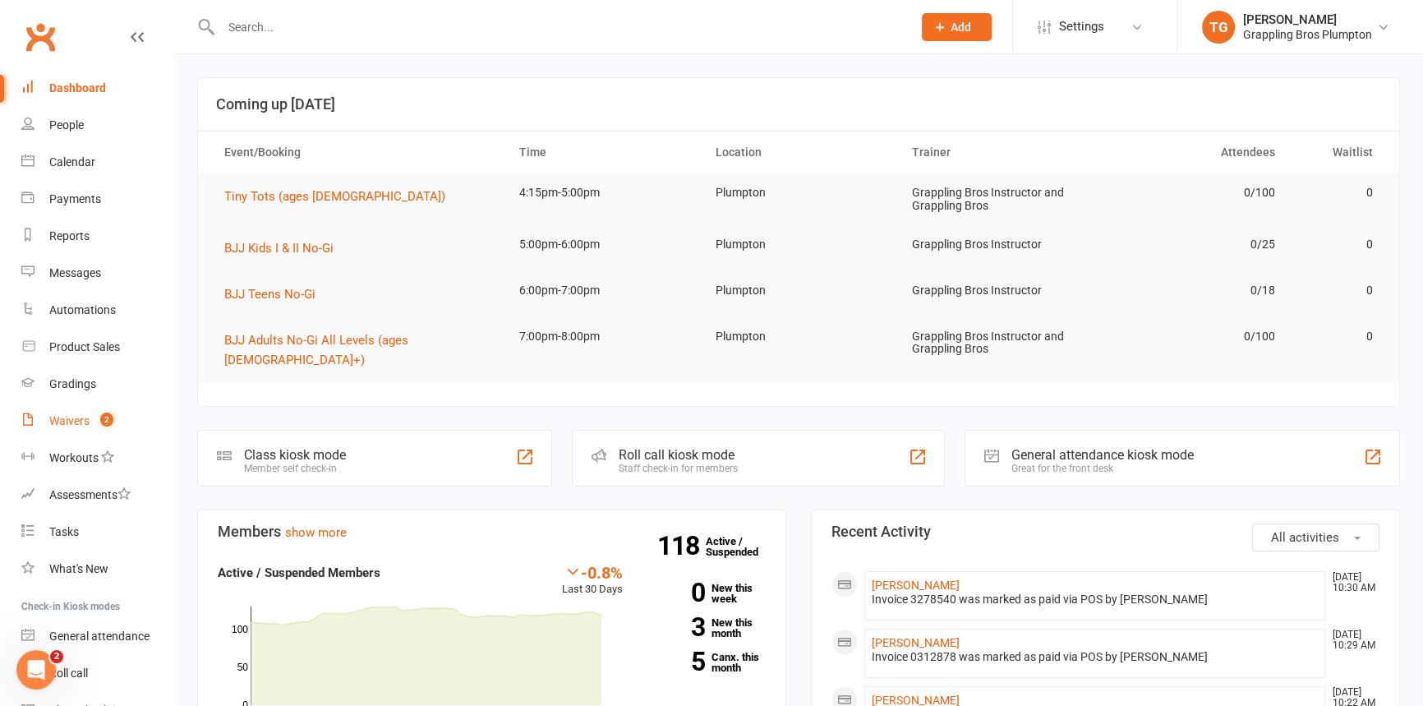
click at [52, 423] on div "Waivers" at bounding box center [69, 420] width 40 height 13
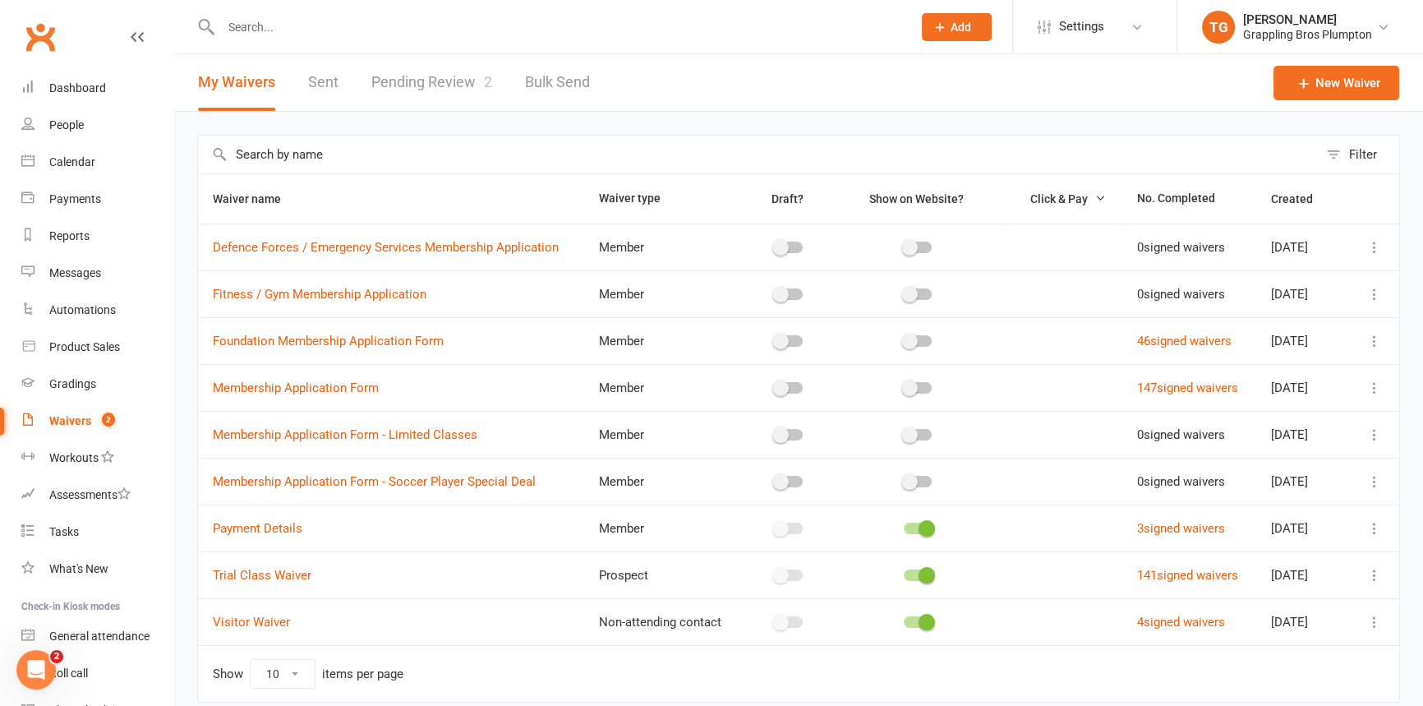
click at [416, 79] on link "Pending Review 2" at bounding box center [431, 82] width 121 height 57
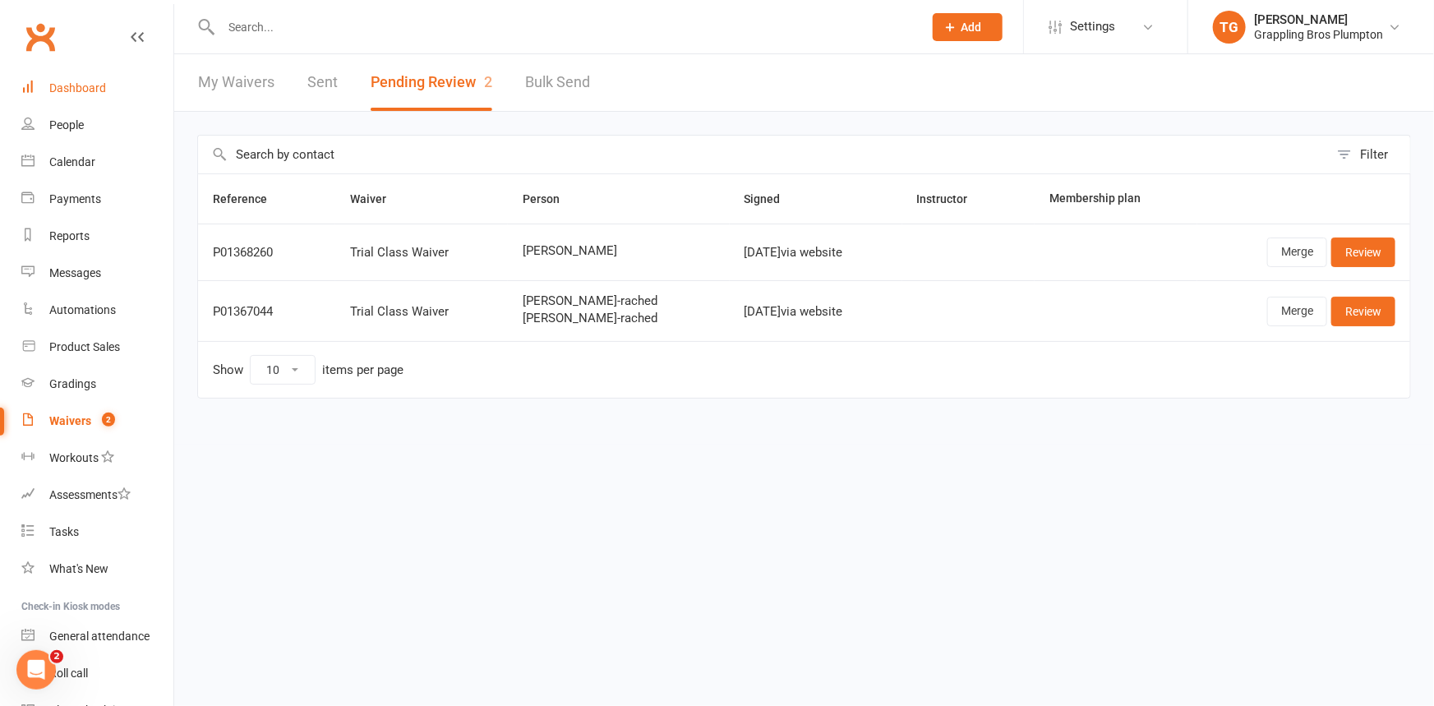
click at [86, 86] on div "Dashboard" at bounding box center [77, 87] width 57 height 13
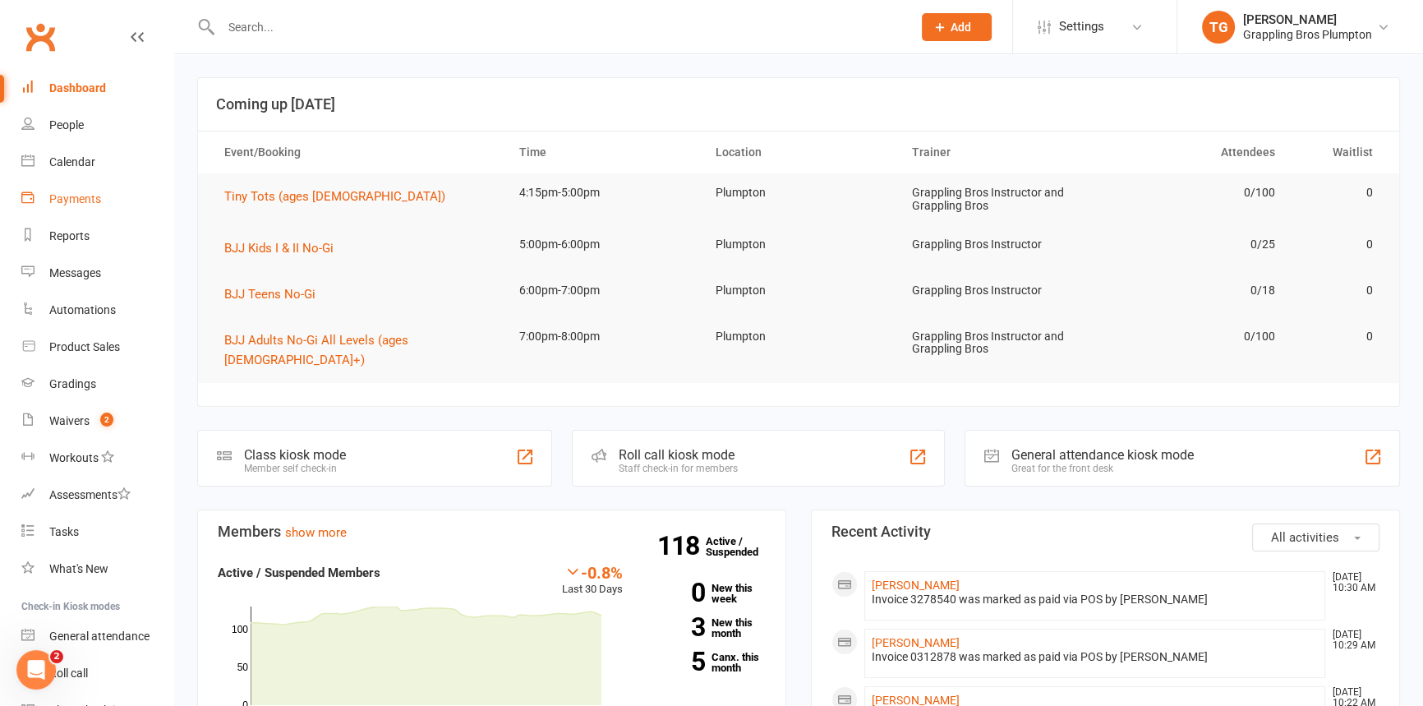
click at [88, 192] on div "Payments" at bounding box center [75, 198] width 52 height 13
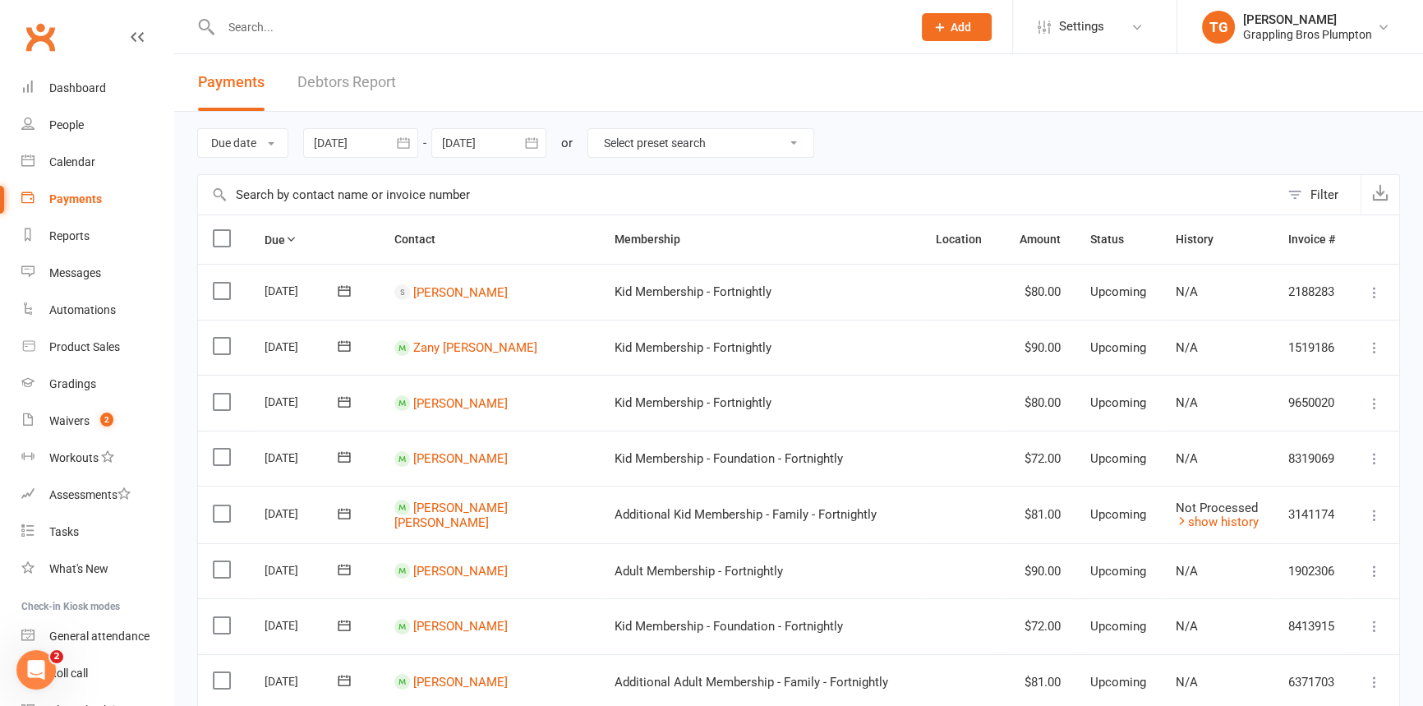
click at [340, 83] on link "Debtors Report" at bounding box center [346, 82] width 99 height 57
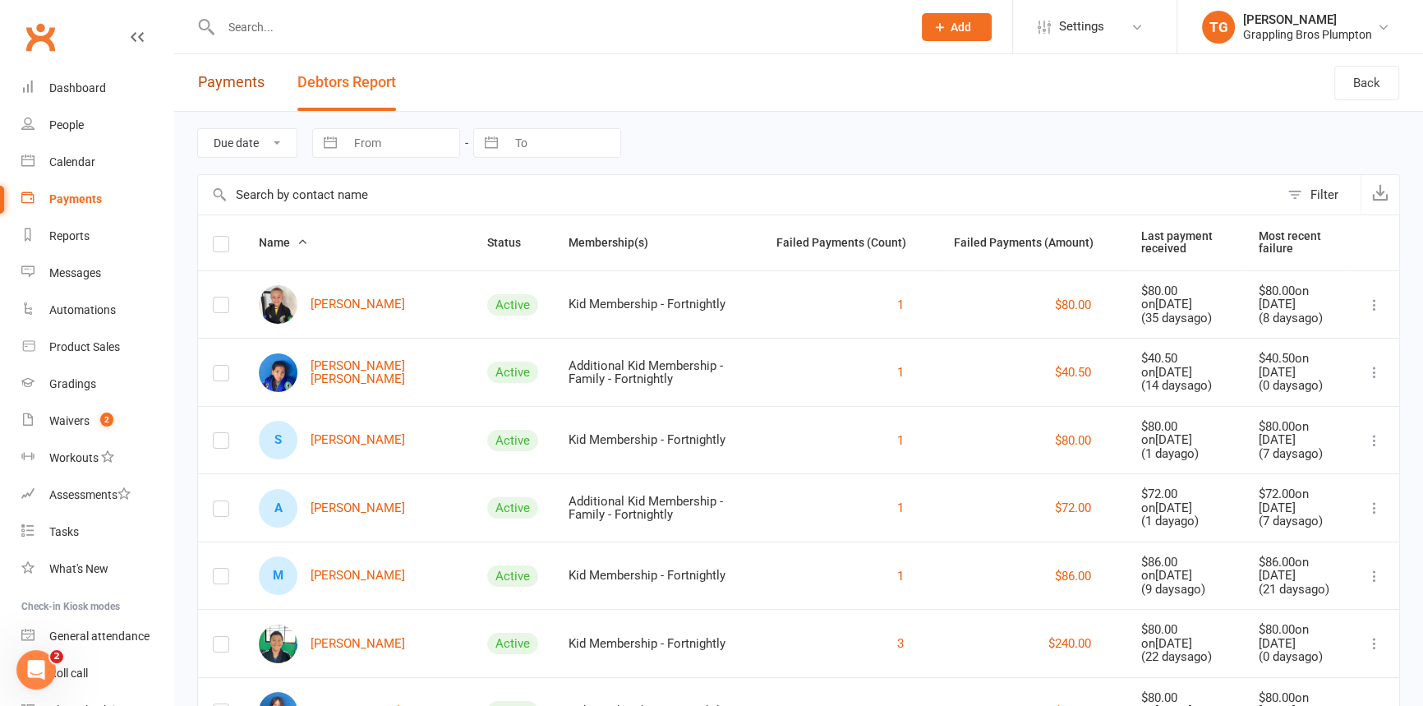
click at [238, 102] on link "Payments" at bounding box center [231, 82] width 67 height 57
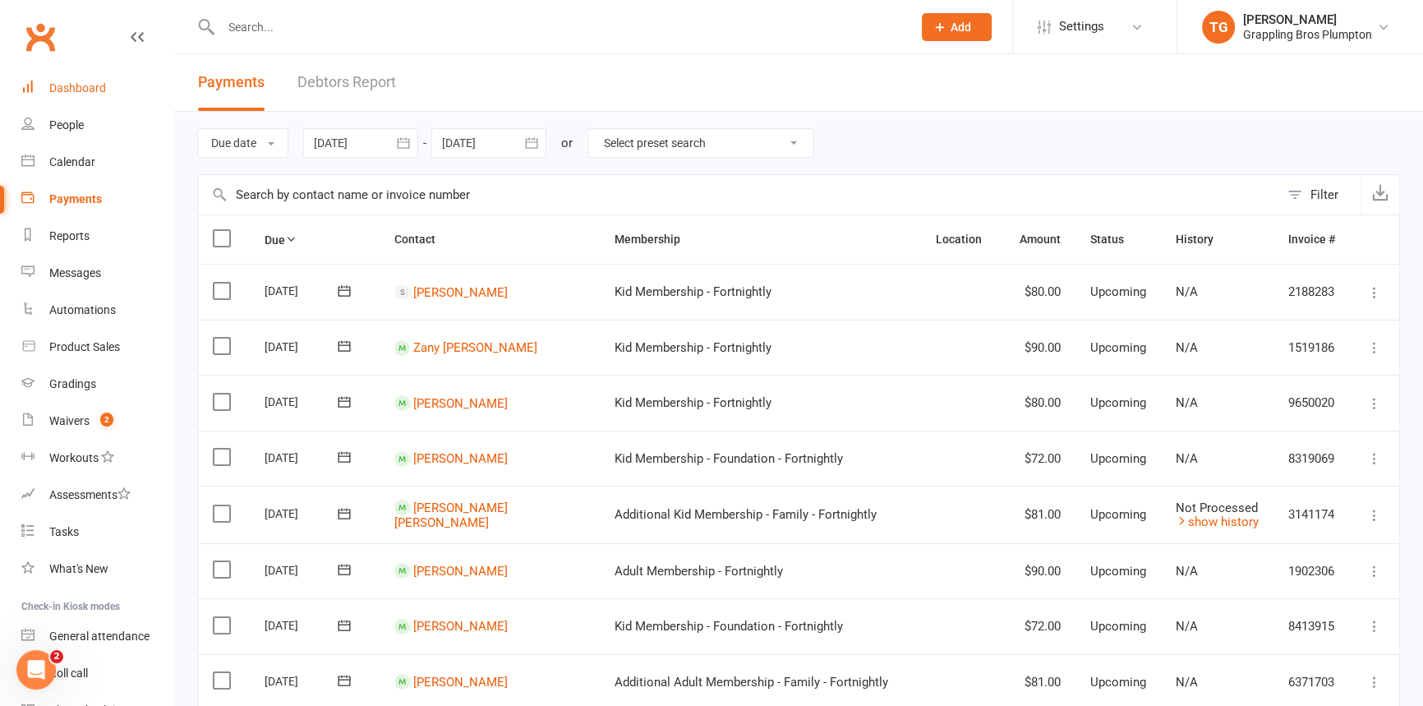
click at [67, 85] on div "Dashboard" at bounding box center [77, 87] width 57 height 13
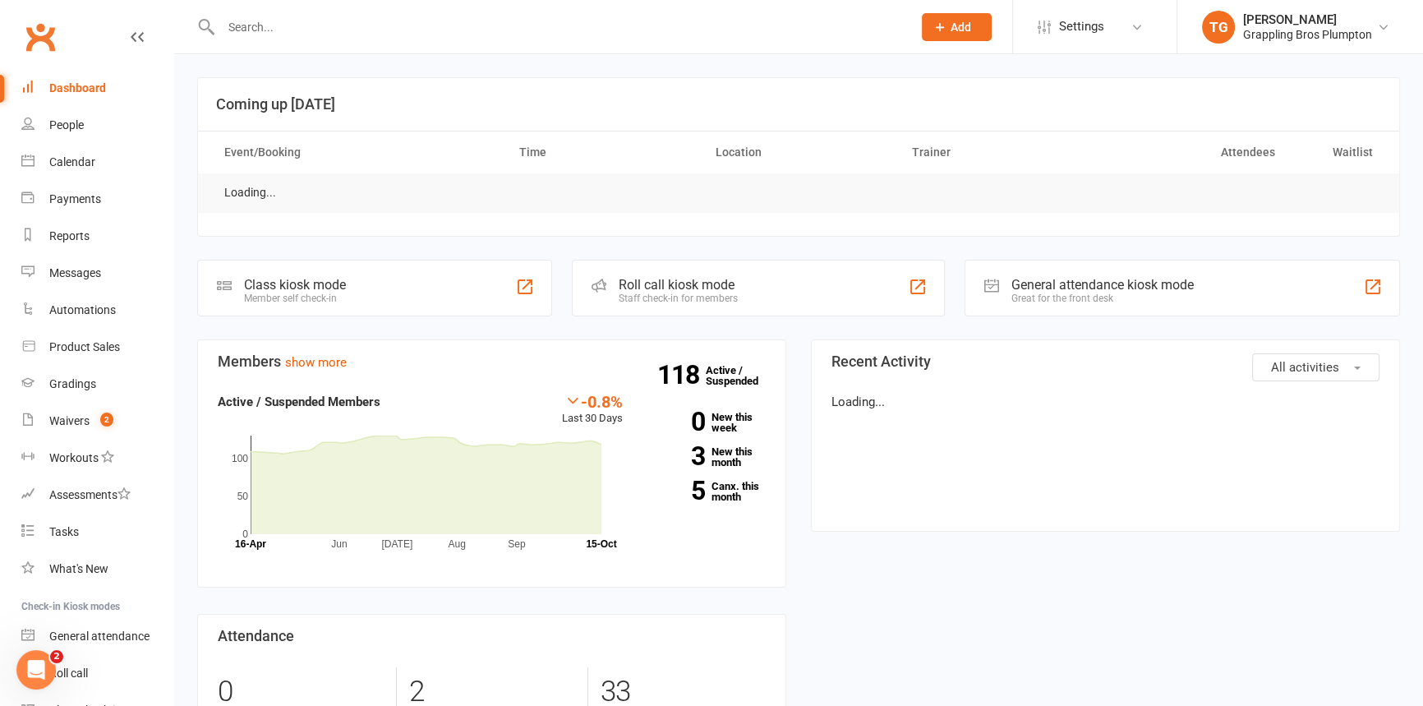
click at [269, 33] on input "text" at bounding box center [558, 27] width 684 height 23
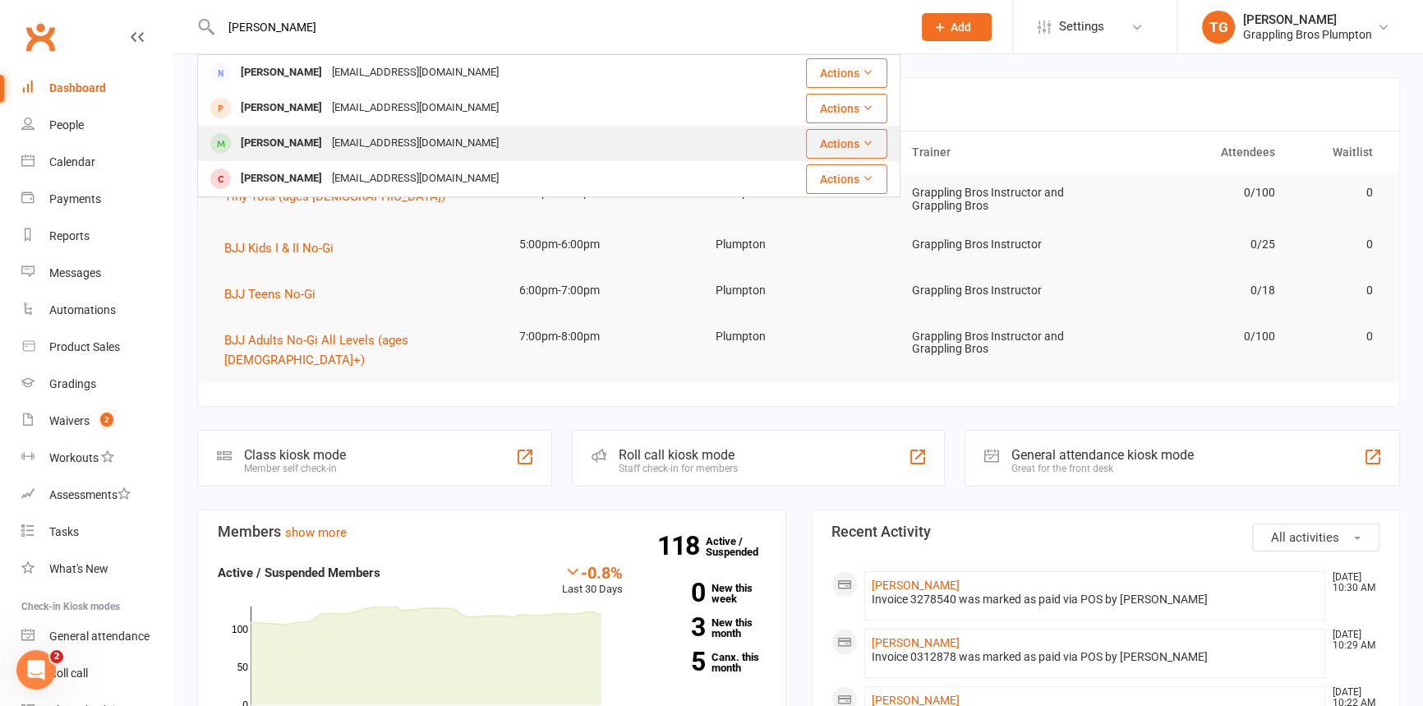
type input "[PERSON_NAME]"
click at [266, 140] on div "[PERSON_NAME]" at bounding box center [281, 143] width 91 height 24
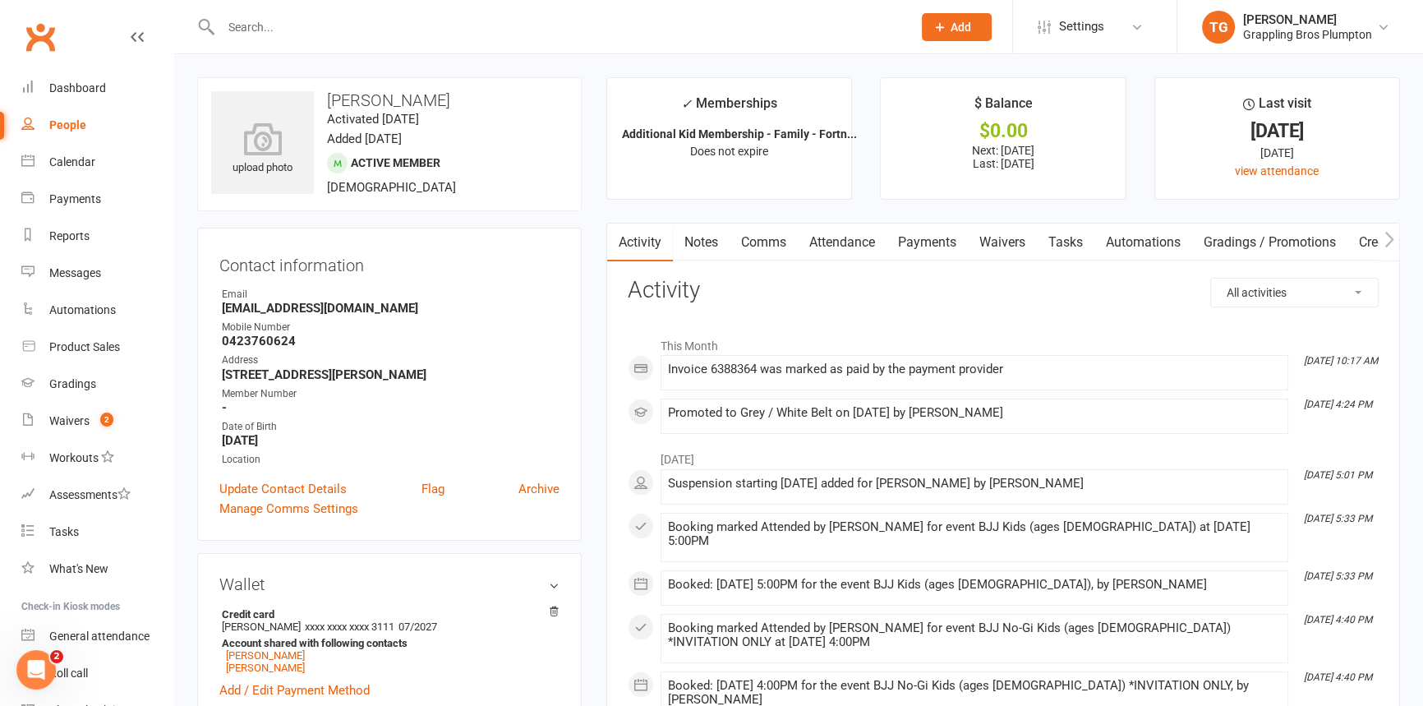
click at [940, 236] on link "Payments" at bounding box center [927, 242] width 81 height 38
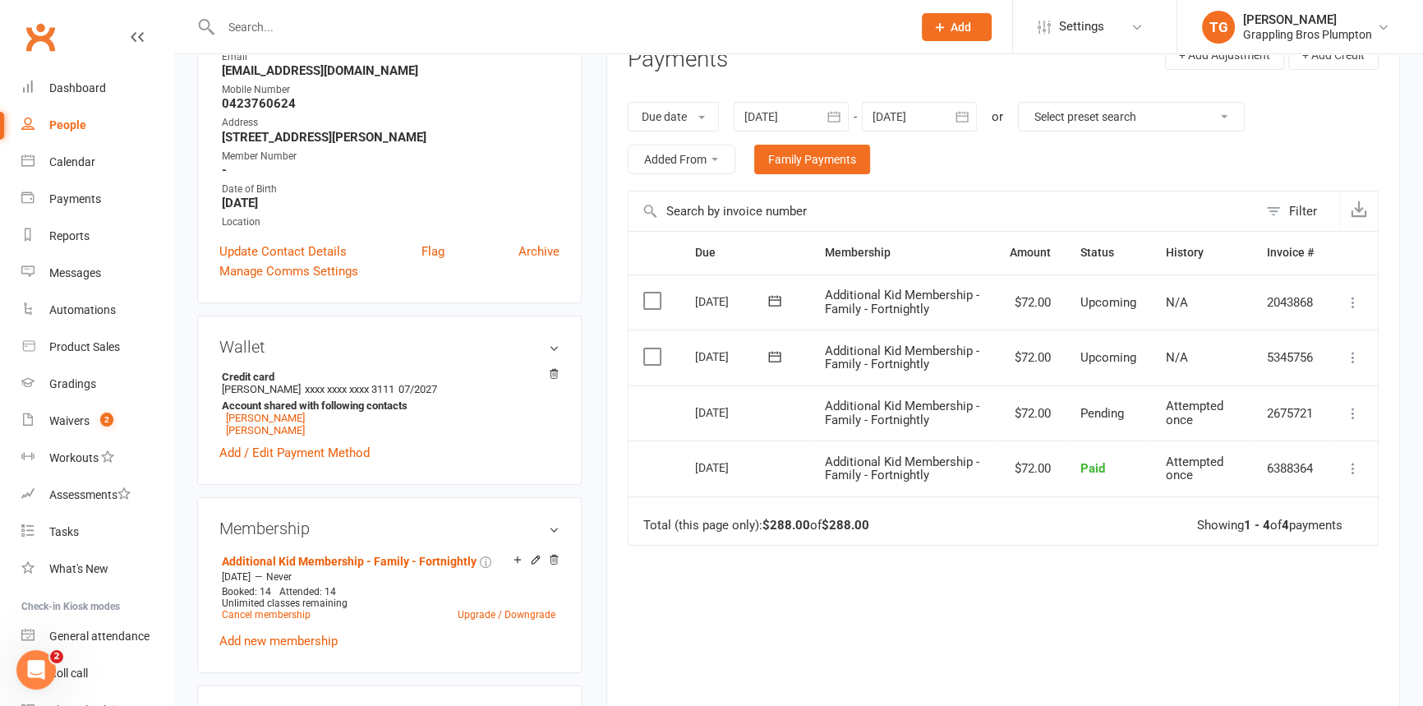
scroll to position [279, 0]
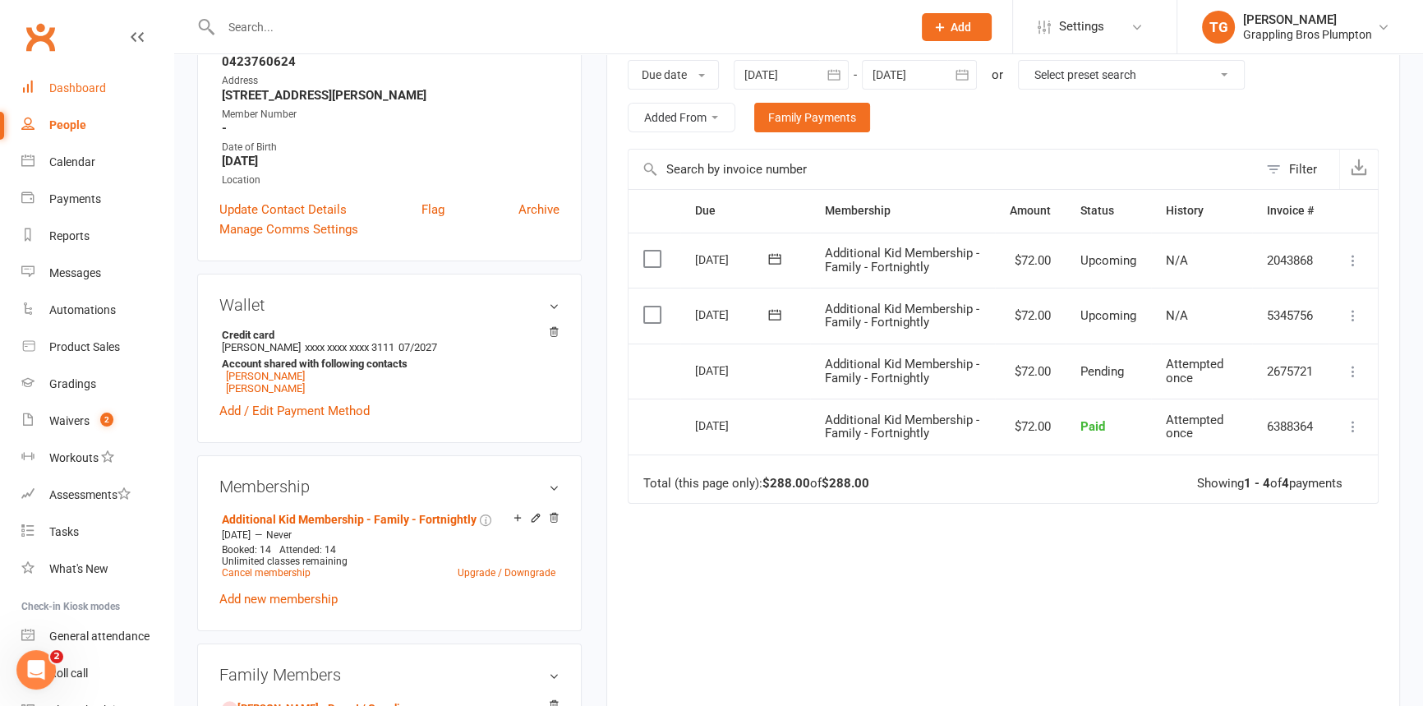
click at [61, 90] on div "Dashboard" at bounding box center [77, 87] width 57 height 13
